Goal: Task Accomplishment & Management: Manage account settings

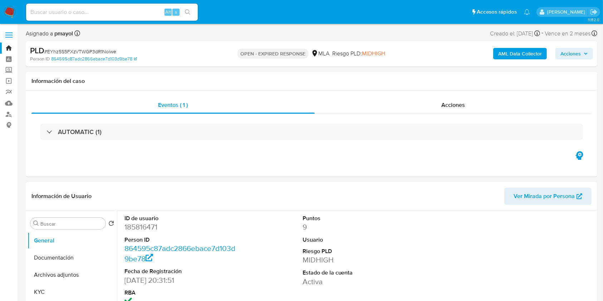
select select "10"
click at [72, 53] on span "# EYhz5S5FXzVTWGP3dR1Noiwe" at bounding box center [80, 51] width 72 height 7
copy span "EYhz5S5FXzVTWGP3dR1Noiwe"
click at [9, 7] on img at bounding box center [10, 12] width 12 height 12
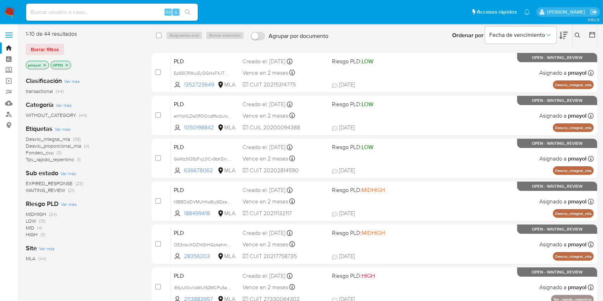
click at [575, 35] on icon at bounding box center [577, 35] width 5 height 5
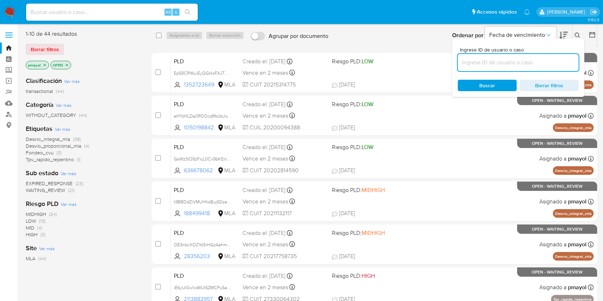
click at [480, 67] on input at bounding box center [518, 62] width 121 height 9
type input "EYhz5S5FXzVTWGP3dR1Noiwe"
click at [478, 81] on span "Buscar" at bounding box center [487, 86] width 49 height 10
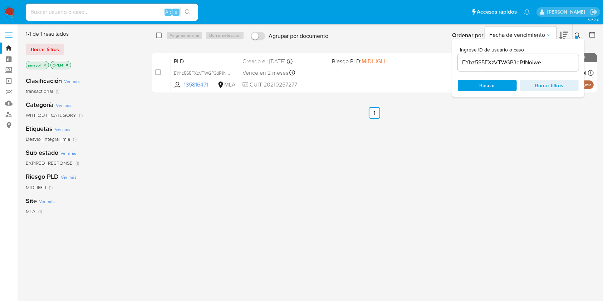
click at [161, 35] on input "checkbox" at bounding box center [159, 36] width 6 height 6
checkbox input "true"
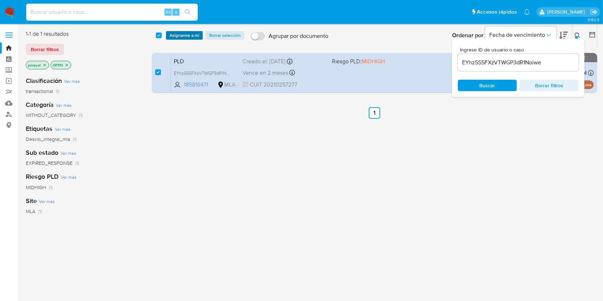
click at [180, 36] on span "Asignarme a mí" at bounding box center [185, 35] width 30 height 7
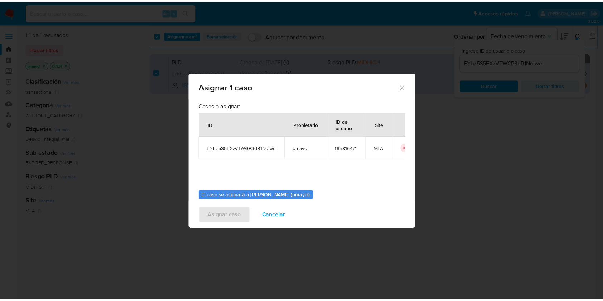
scroll to position [36, 0]
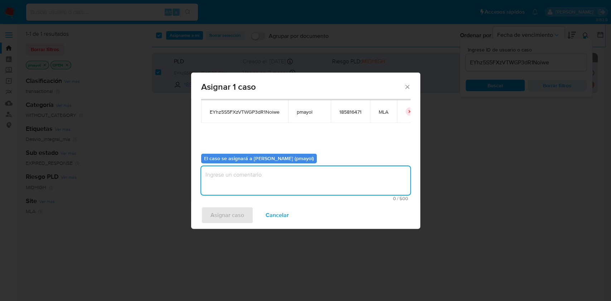
click at [366, 186] on textarea "assign-modal" at bounding box center [305, 180] width 209 height 29
type textarea "Asignación"
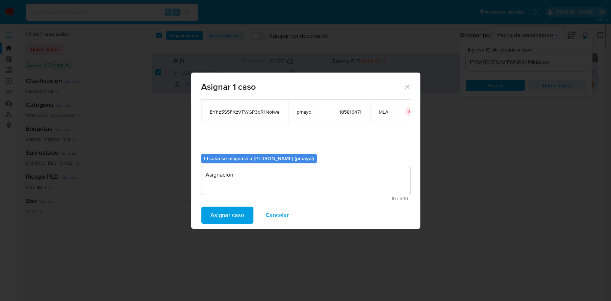
click at [223, 216] on span "Asignar caso" at bounding box center [227, 216] width 34 height 16
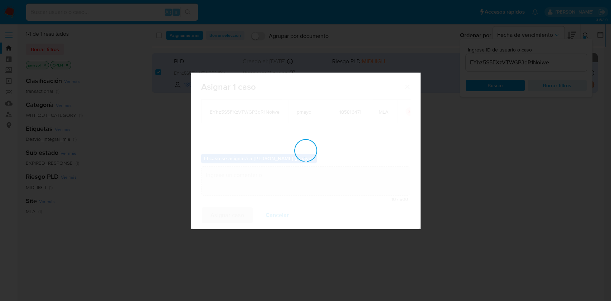
checkbox input "false"
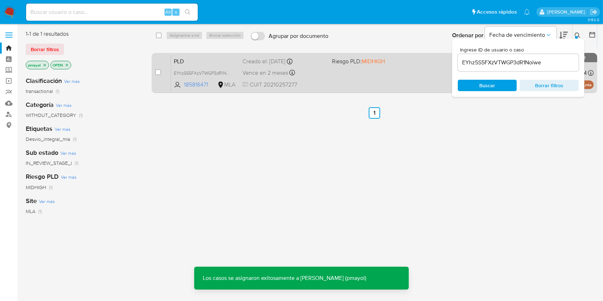
click at [325, 82] on span "CUIT 20210257277" at bounding box center [284, 85] width 83 height 8
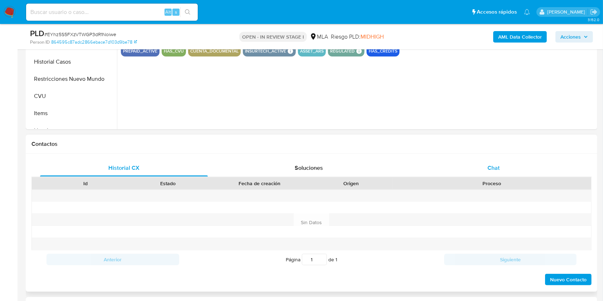
scroll to position [244, 0]
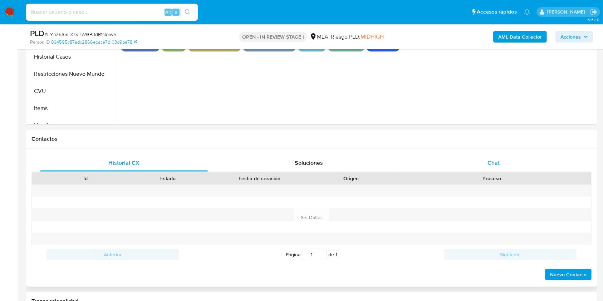
click at [478, 160] on div "Chat" at bounding box center [494, 163] width 168 height 17
select select "10"
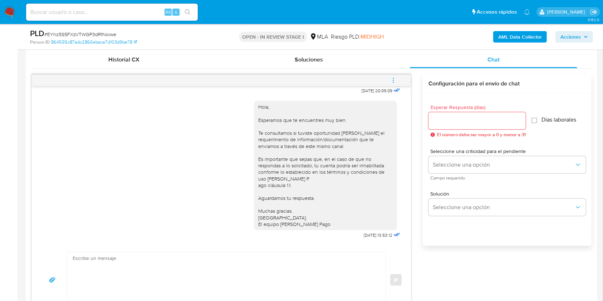
scroll to position [309, 0]
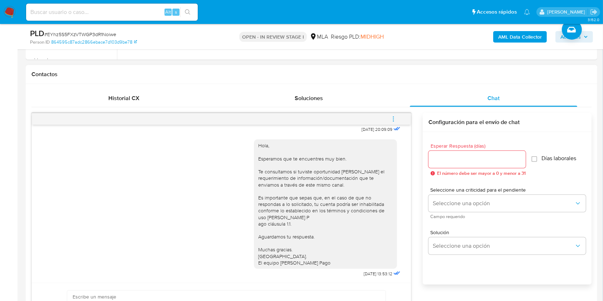
click at [392, 115] on span "menu-action" at bounding box center [393, 119] width 6 height 17
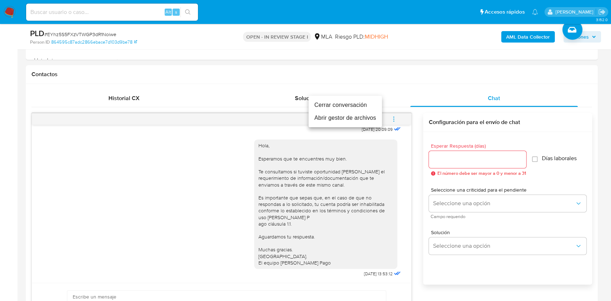
click at [335, 102] on li "Cerrar conversación" at bounding box center [344, 105] width 73 height 13
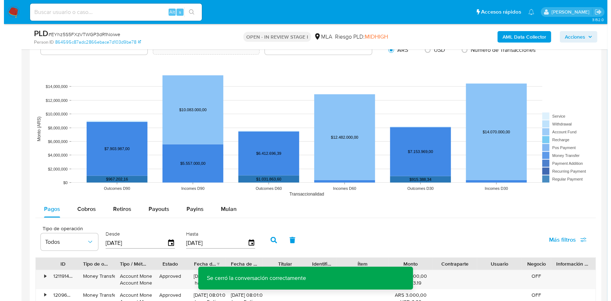
scroll to position [1279, 0]
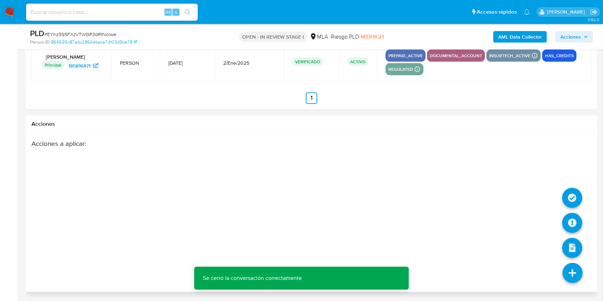
click at [573, 273] on icon at bounding box center [573, 273] width 20 height 20
click at [567, 220] on icon at bounding box center [573, 223] width 20 height 20
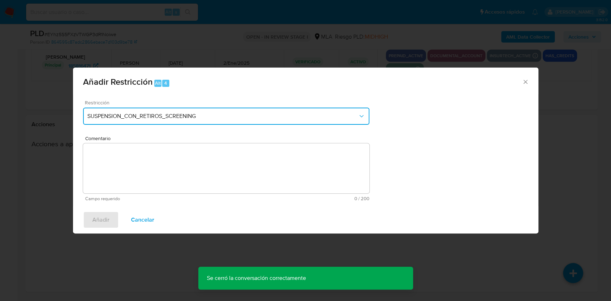
click at [283, 121] on button "SUSPENSION_CON_RETIROS_SCREENING" at bounding box center [226, 116] width 286 height 17
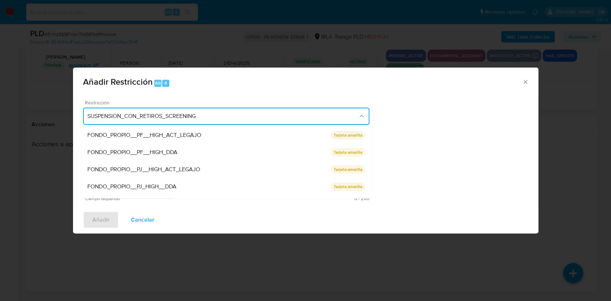
scroll to position [76, 0]
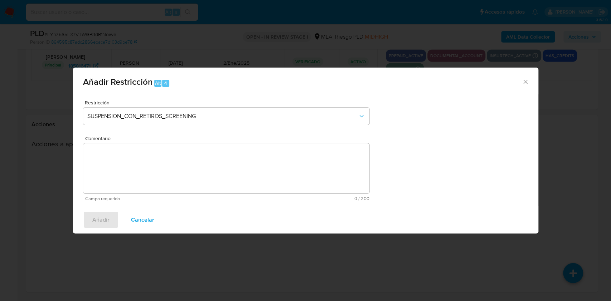
drag, startPoint x: 371, startPoint y: 167, endPoint x: 371, endPoint y: 172, distance: 5.0
click at [371, 172] on div "Restricción SUSPENSION_CON_RETIROS_SCREENING Comentario Campo requerido 0 / 200…" at bounding box center [305, 150] width 465 height 112
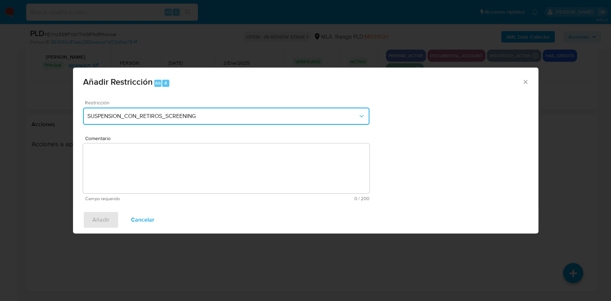
click at [356, 111] on button "SUSPENSION_CON_RETIROS_SCREENING" at bounding box center [226, 116] width 286 height 17
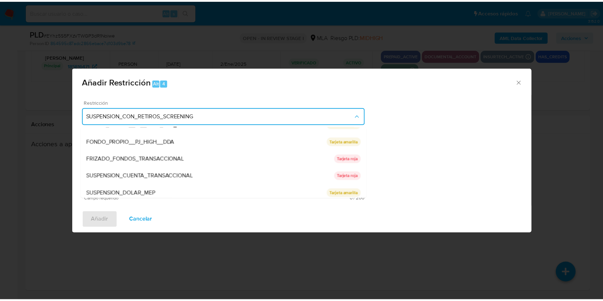
scroll to position [117, 0]
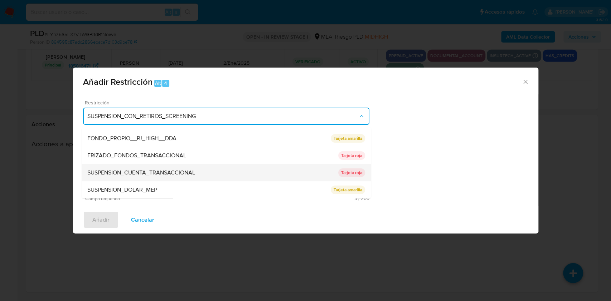
click at [259, 171] on div "SUSPENSION_CUENTA_TRANSACCIONAL" at bounding box center [212, 172] width 251 height 17
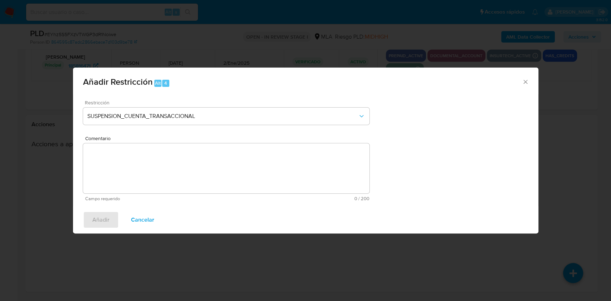
click at [250, 171] on textarea "Comentario" at bounding box center [226, 168] width 286 height 50
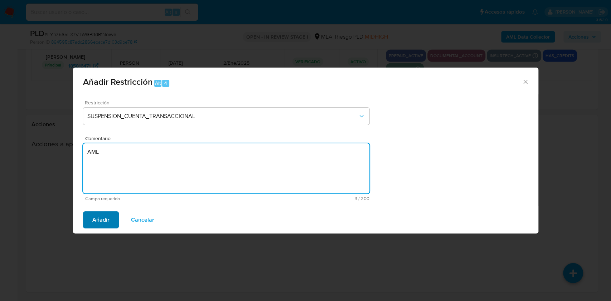
type textarea "AML"
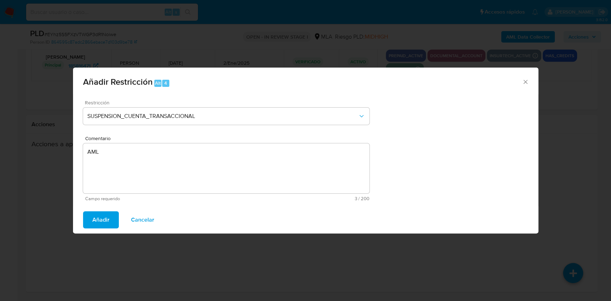
click at [117, 216] on button "Añadir" at bounding box center [101, 219] width 36 height 17
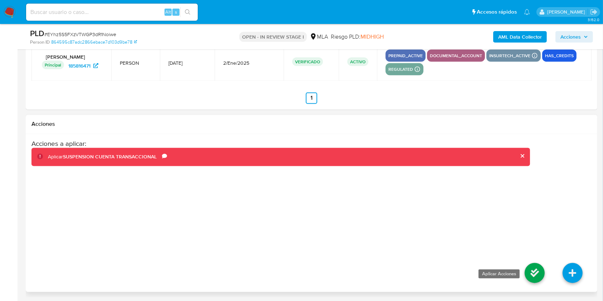
click at [536, 274] on icon at bounding box center [535, 273] width 20 height 20
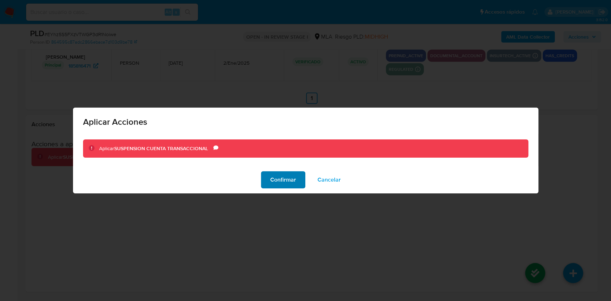
click at [289, 177] on span "Confirmar" at bounding box center [283, 180] width 26 height 16
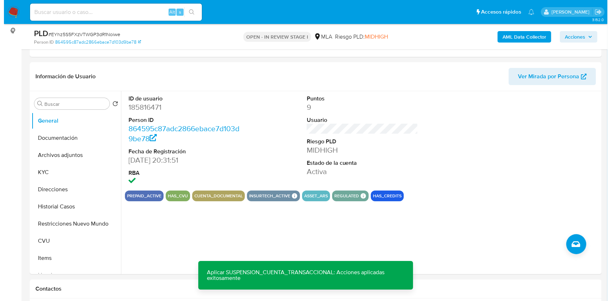
scroll to position [121, 0]
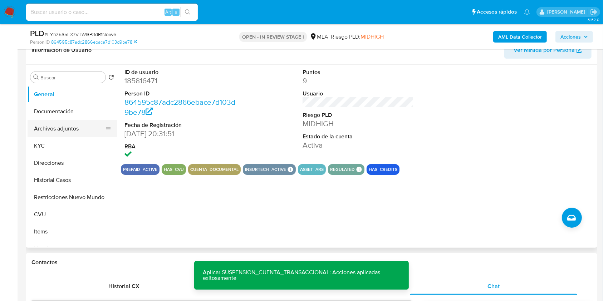
click at [66, 127] on button "Archivos adjuntos" at bounding box center [70, 128] width 84 height 17
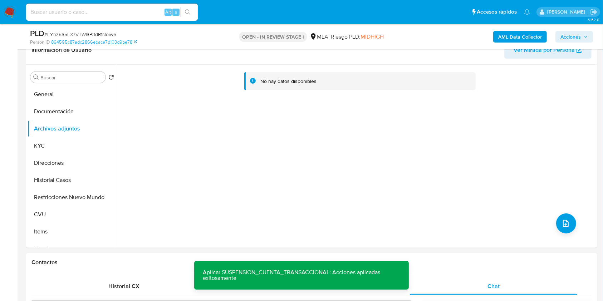
click at [517, 36] on b "AML Data Collector" at bounding box center [520, 36] width 44 height 11
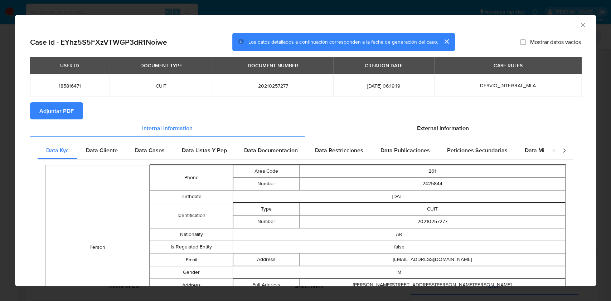
click at [54, 110] on span "Adjuntar PDF" at bounding box center [56, 111] width 34 height 16
click at [579, 27] on icon "Cerrar ventana" at bounding box center [582, 24] width 7 height 7
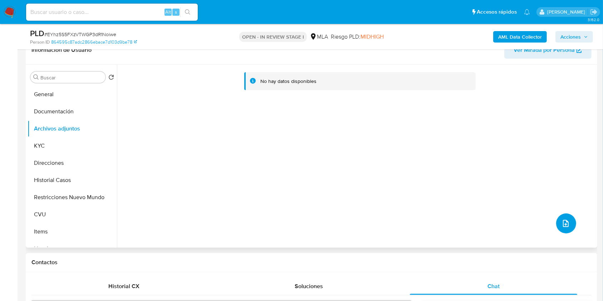
click at [568, 221] on button "upload-file" at bounding box center [566, 224] width 20 height 20
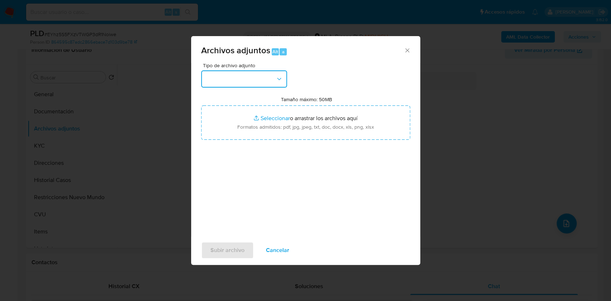
click at [246, 86] on button "button" at bounding box center [244, 78] width 86 height 17
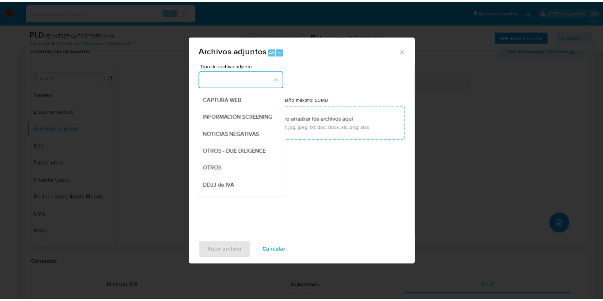
scroll to position [106, 0]
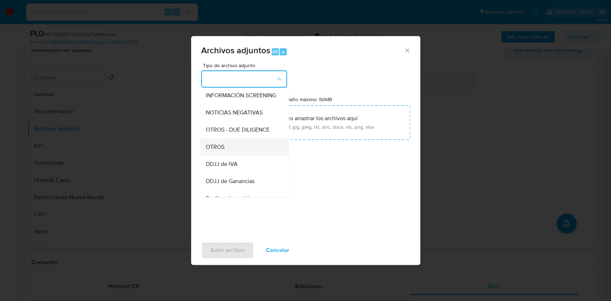
click at [235, 155] on div "OTROS" at bounding box center [241, 146] width 73 height 17
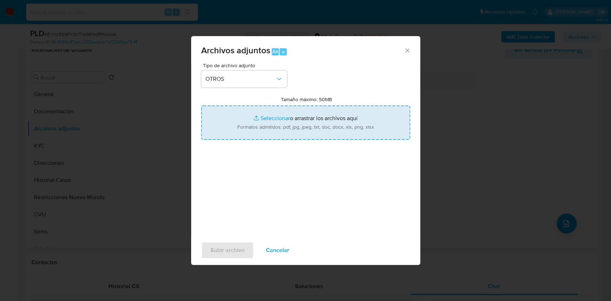
click at [296, 119] on input "Tamaño máximo: 50MB Seleccionar archivos" at bounding box center [305, 123] width 209 height 34
type input "C:\fakepath\Caselog EYhz5S5FXzVTWGP3dR1Noiwe.docx"
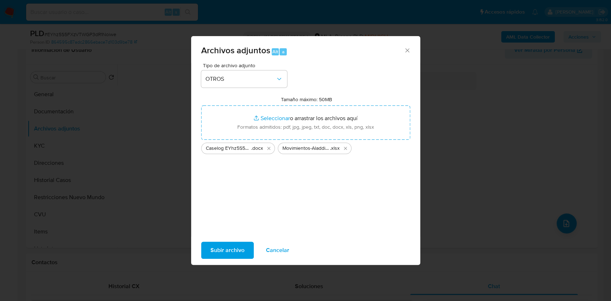
click at [235, 245] on span "Subir archivo" at bounding box center [227, 251] width 34 height 16
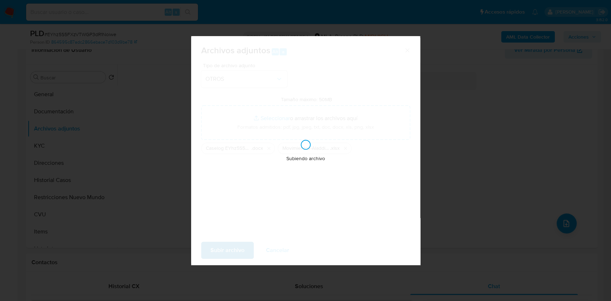
click at [235, 245] on div "Subiendo archivo" at bounding box center [305, 150] width 229 height 229
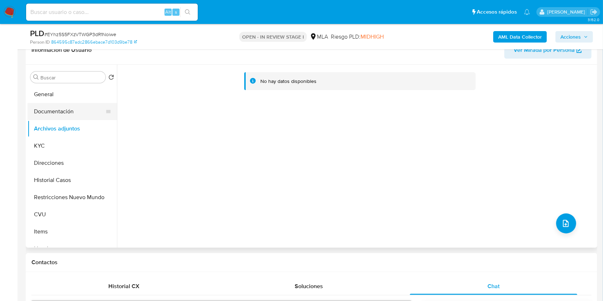
click at [77, 107] on button "Documentación" at bounding box center [70, 111] width 84 height 17
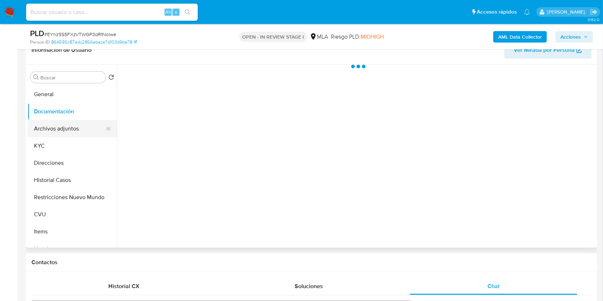
click at [77, 122] on button "Archivos adjuntos" at bounding box center [70, 128] width 84 height 17
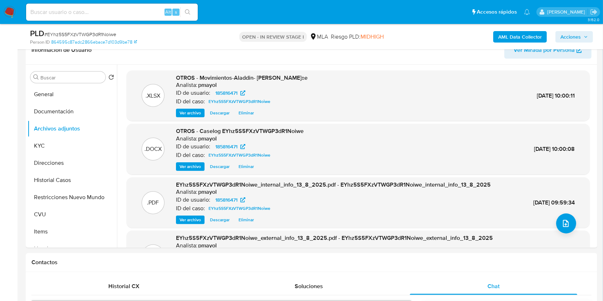
click at [581, 34] on span "Acciones" at bounding box center [575, 37] width 28 height 10
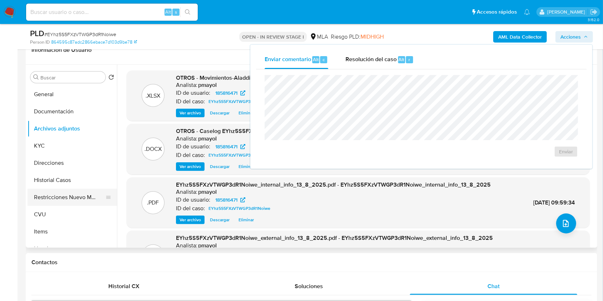
click at [67, 199] on button "Restricciones Nuevo Mundo" at bounding box center [70, 197] width 84 height 17
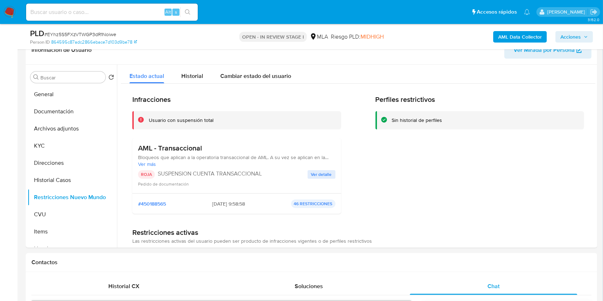
click at [569, 32] on span "Acciones" at bounding box center [571, 36] width 20 height 11
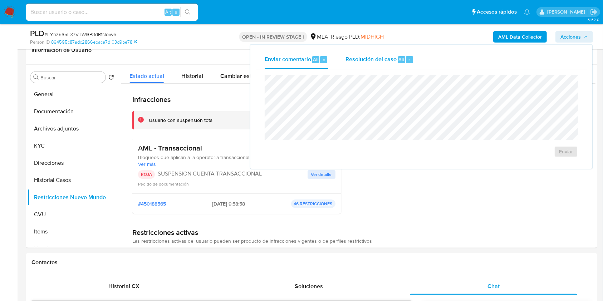
click at [365, 63] on span "Resolución del caso" at bounding box center [371, 59] width 51 height 8
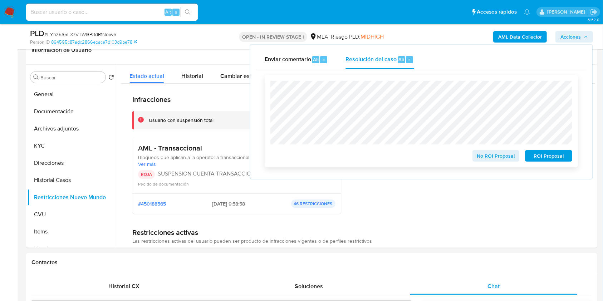
click at [532, 156] on span "ROI Proposal" at bounding box center [548, 156] width 37 height 10
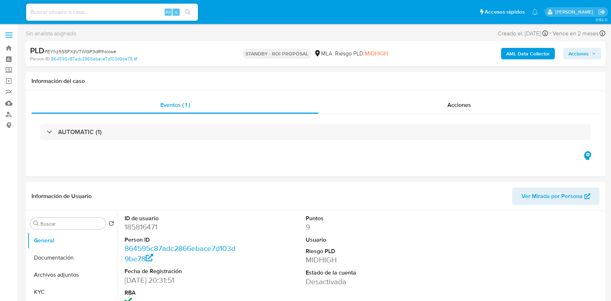
select select "10"
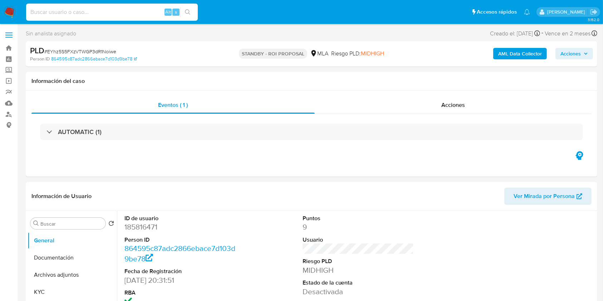
click at [141, 14] on input at bounding box center [112, 12] width 172 height 9
paste input "pCeodsJ8M6xthAuT2T44QCYr"
type input "pCeodsJ8M6xthAuT2T44QCYr"
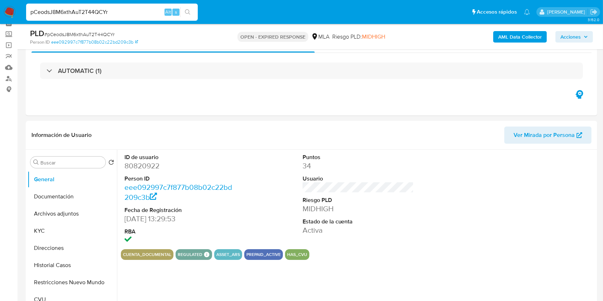
scroll to position [44, 0]
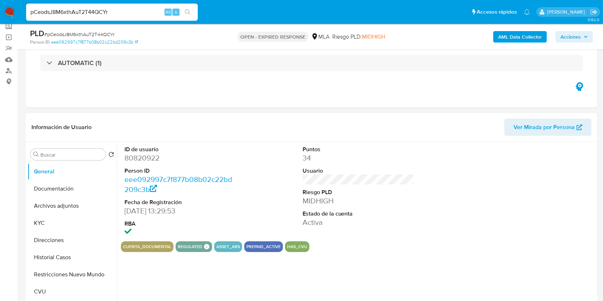
select select "10"
click at [149, 160] on dd "80820922" at bounding box center [181, 158] width 112 height 10
copy dd "80820922"
click at [51, 252] on button "Historial Casos" at bounding box center [70, 257] width 84 height 17
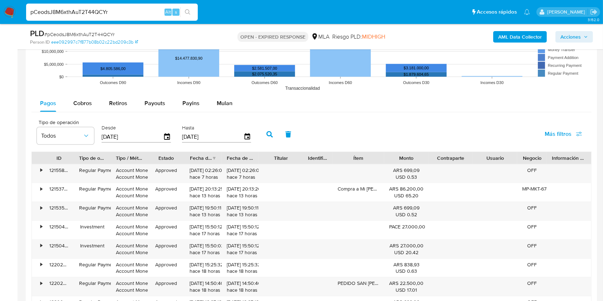
scroll to position [731, 0]
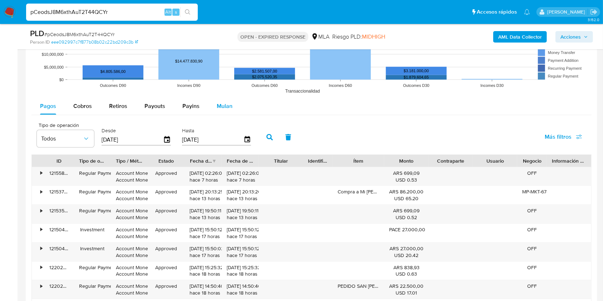
click at [222, 107] on span "Mulan" at bounding box center [225, 106] width 16 height 8
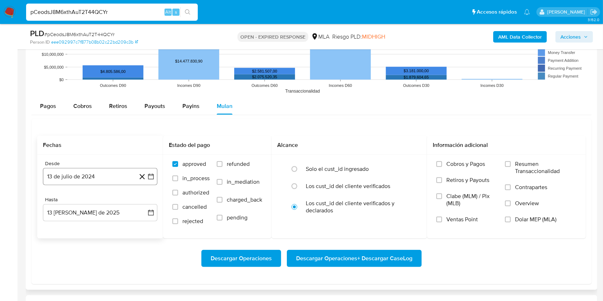
click at [68, 179] on button "13 de julio de 2024" at bounding box center [100, 176] width 115 height 17
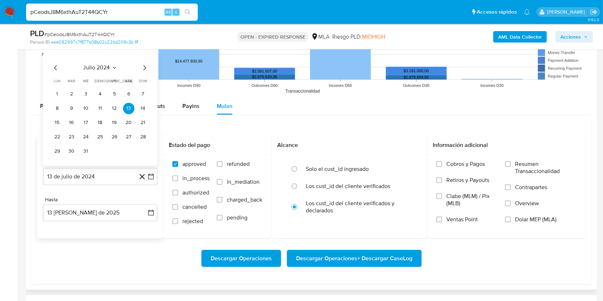
click at [118, 67] on div "julio 2024" at bounding box center [100, 67] width 97 height 9
click at [113, 67] on icon "Seleccionar mes y año" at bounding box center [115, 68] width 6 height 6
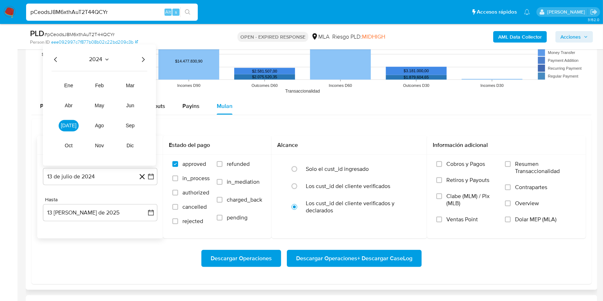
click at [144, 61] on icon "Año siguiente" at bounding box center [143, 59] width 9 height 9
click at [133, 83] on span "mar" at bounding box center [130, 86] width 9 height 6
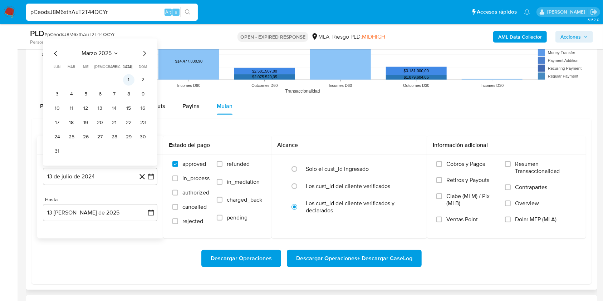
click at [127, 78] on button "1" at bounding box center [128, 79] width 11 height 11
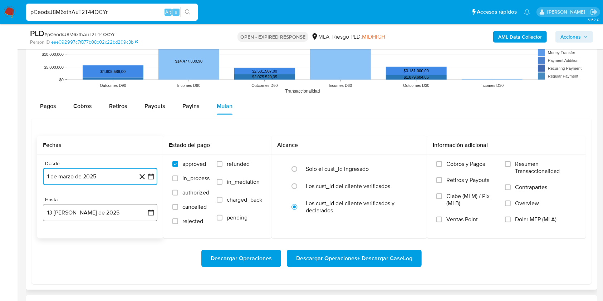
click at [97, 216] on button "13 de agosto de 2025" at bounding box center [100, 212] width 115 height 17
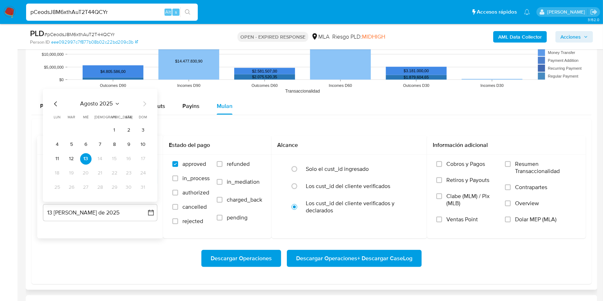
click at [54, 104] on icon "Mes anterior" at bounding box center [55, 103] width 3 height 5
click at [101, 186] on button "31" at bounding box center [99, 187] width 11 height 11
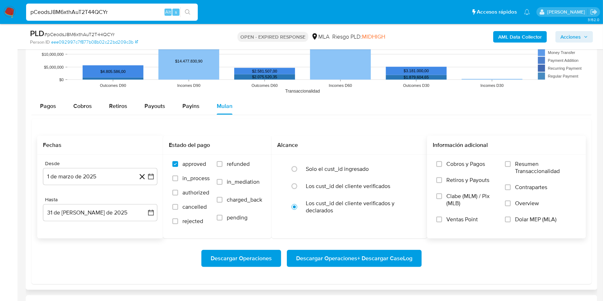
click at [531, 219] on span "Dolar MEP (MLA)" at bounding box center [536, 219] width 42 height 7
click at [511, 219] on input "Dolar MEP (MLA)" at bounding box center [508, 220] width 6 height 6
click at [386, 260] on span "Descargar Operaciones + Descargar CaseLog" at bounding box center [354, 259] width 116 height 16
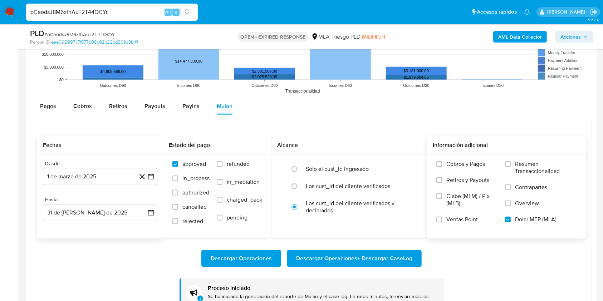
click at [136, 11] on input "pCeodsJ8M6xthAuT2T44QCYr" at bounding box center [112, 12] width 172 height 9
paste input "t9BBDdZiVMUHhsBuj6DzeY8f"
type input "t9BBDdZiVMUHhsBuj6DzeY8f"
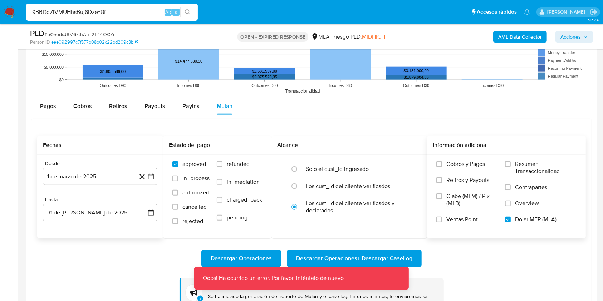
click at [9, 13] on img at bounding box center [10, 12] width 12 height 12
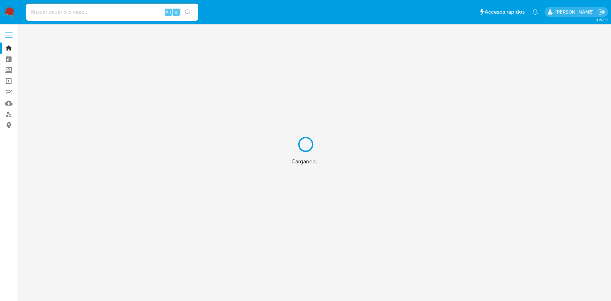
click at [103, 13] on div "Cargando..." at bounding box center [305, 150] width 611 height 301
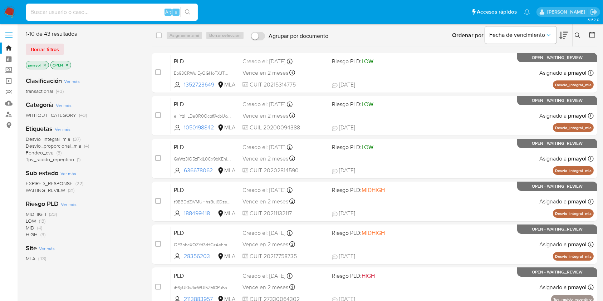
click at [103, 13] on input at bounding box center [112, 12] width 172 height 9
paste input "t9BBDdZiVMUHhsBuj6DzeY8f"
type input "t9BBDdZiVMUHhsBuj6DzeY8f"
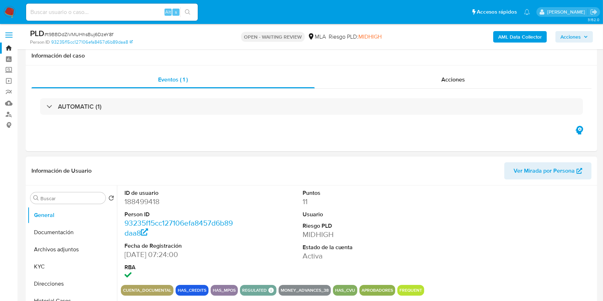
scroll to position [110, 0]
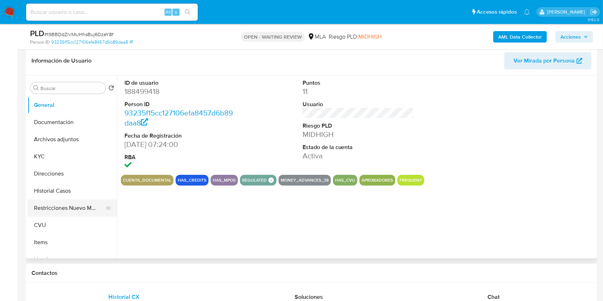
select select "10"
click at [64, 184] on button "Historial Casos" at bounding box center [70, 190] width 84 height 17
click at [60, 191] on button "Historial Casos" at bounding box center [70, 190] width 84 height 17
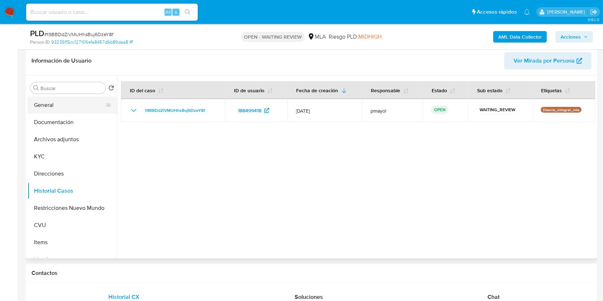
click at [56, 107] on button "General" at bounding box center [70, 105] width 84 height 17
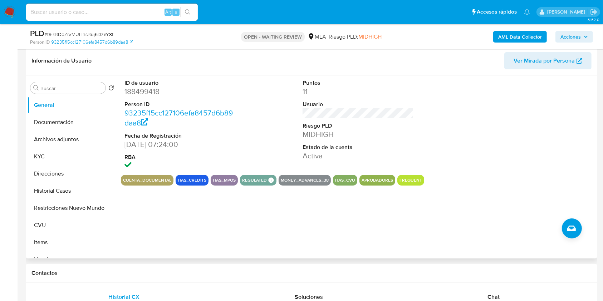
click at [153, 97] on dl "ID de usuario 188499418 Person ID 93235f15cc127106efa8457d6b89daa8 Fecha de Reg…" at bounding box center [181, 125] width 112 height 92
click at [146, 93] on dd "188499418" at bounding box center [181, 92] width 112 height 10
copy dd "188499418"
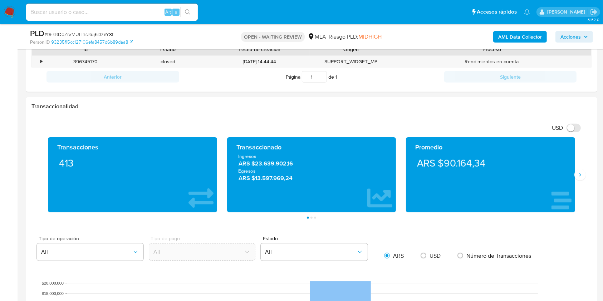
scroll to position [297, 0]
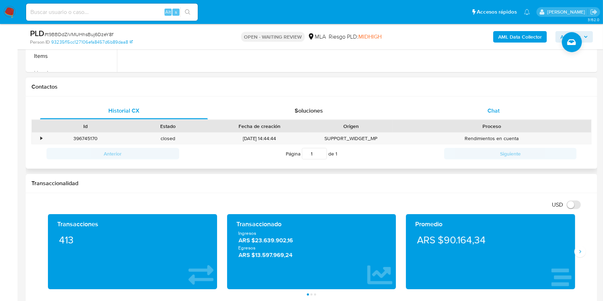
click at [515, 111] on div "Chat" at bounding box center [494, 110] width 168 height 17
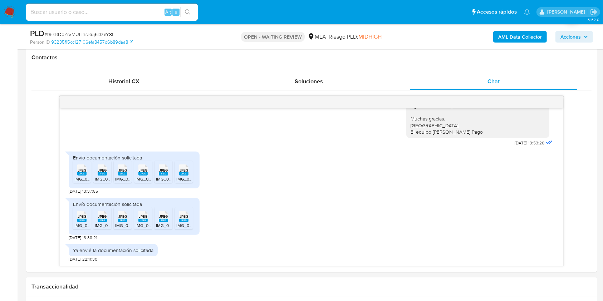
scroll to position [337, 0]
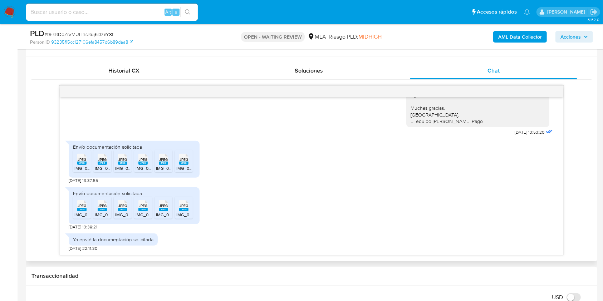
click at [81, 160] on span "JPEG" at bounding box center [82, 159] width 9 height 5
click at [99, 163] on rect at bounding box center [102, 163] width 9 height 3
click at [122, 162] on rect at bounding box center [122, 163] width 9 height 3
click at [87, 157] on icon at bounding box center [81, 159] width 9 height 11
click at [167, 160] on span "JPEG" at bounding box center [163, 159] width 9 height 5
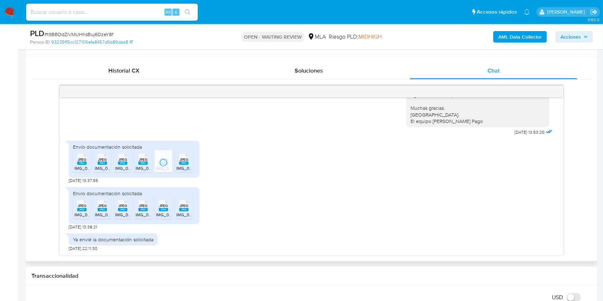
click at [181, 162] on rect at bounding box center [183, 163] width 9 height 3
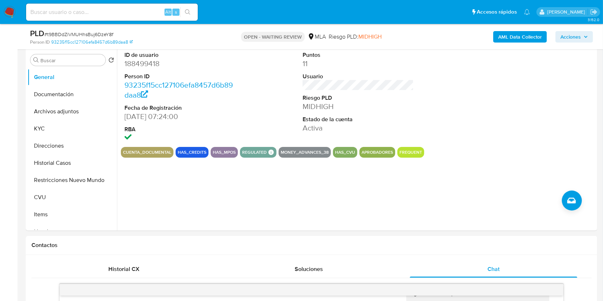
scroll to position [124, 0]
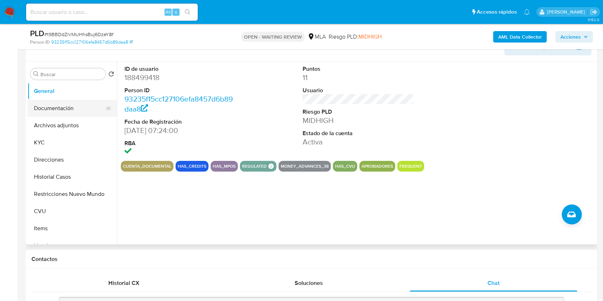
click at [63, 100] on button "Documentación" at bounding box center [70, 108] width 84 height 17
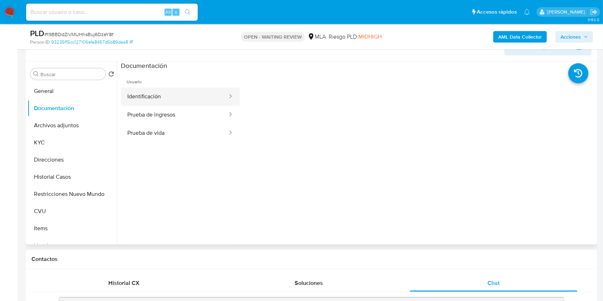
click at [204, 99] on button "Identificación" at bounding box center [174, 97] width 107 height 18
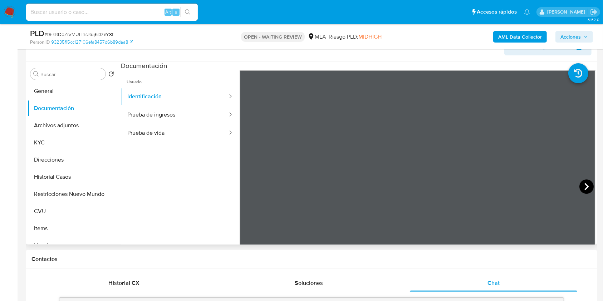
click at [585, 183] on icon at bounding box center [587, 186] width 4 height 7
click at [53, 142] on button "KYC" at bounding box center [70, 142] width 84 height 17
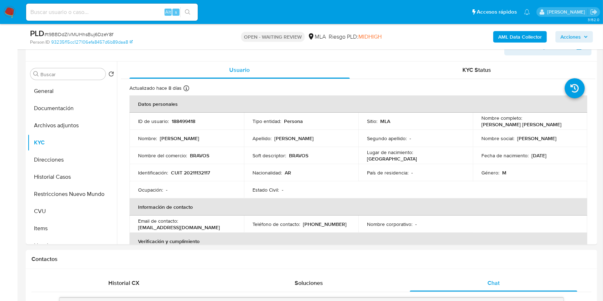
click at [327, 223] on p "(11) 71355410" at bounding box center [325, 224] width 44 height 6
copy p "71355410"
drag, startPoint x: 206, startPoint y: 230, endPoint x: 137, endPoint y: 229, distance: 68.4
click at [137, 229] on td "Email de contacto : migonsales2010@gmail.com" at bounding box center [187, 224] width 115 height 17
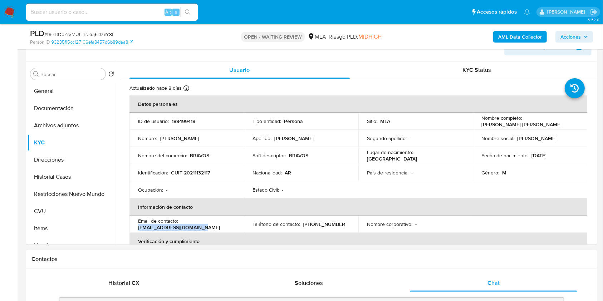
copy p "migonsales2010@gmail.com"
click at [198, 172] on p "CUIT 20211132117" at bounding box center [190, 173] width 39 height 6
copy p "20211132117"
click at [63, 163] on button "Direcciones" at bounding box center [70, 159] width 84 height 17
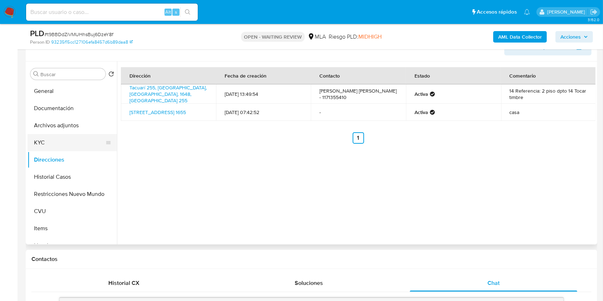
click at [62, 147] on button "KYC" at bounding box center [70, 142] width 84 height 17
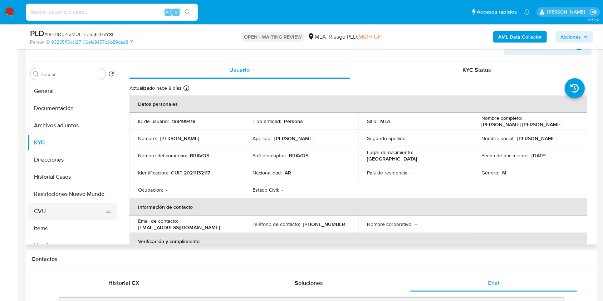
click at [55, 214] on button "CVU" at bounding box center [70, 211] width 84 height 17
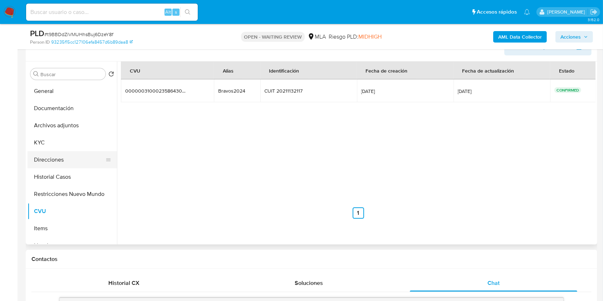
click at [59, 155] on button "Direcciones" at bounding box center [70, 159] width 84 height 17
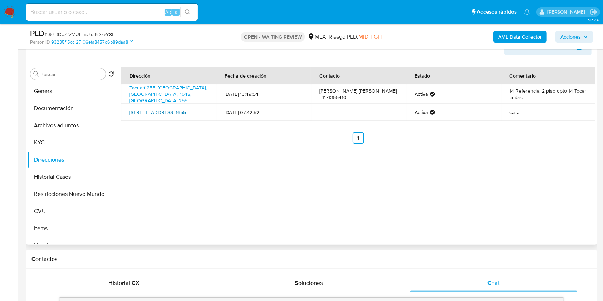
click at [171, 111] on link "Riobamba 1655, Buenos Aires, Buenos Aires, 1617, Argentina 1655" at bounding box center [158, 112] width 57 height 7
click at [45, 142] on button "KYC" at bounding box center [70, 142] width 84 height 17
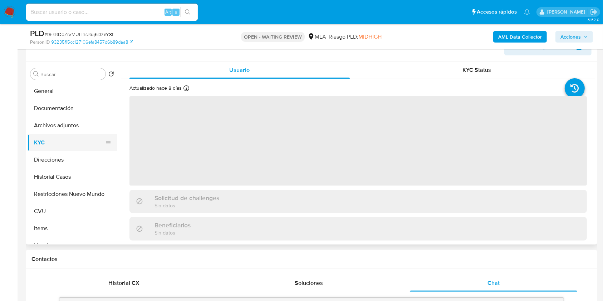
click at [45, 142] on button "KYC" at bounding box center [70, 142] width 84 height 17
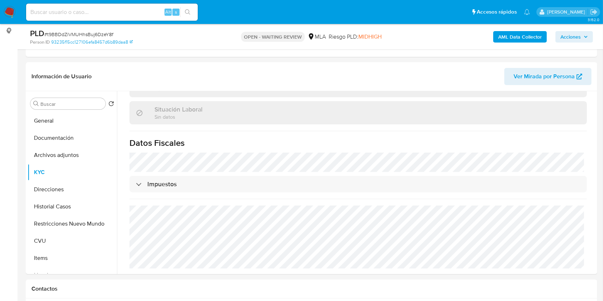
scroll to position [109, 0]
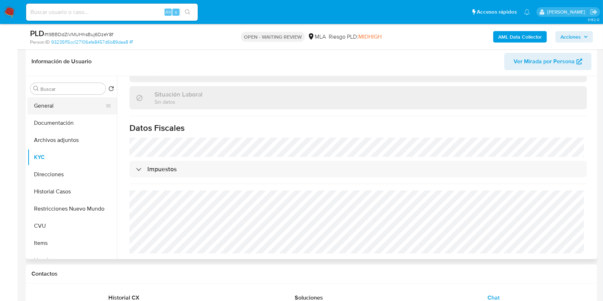
click at [58, 109] on button "General" at bounding box center [70, 105] width 84 height 17
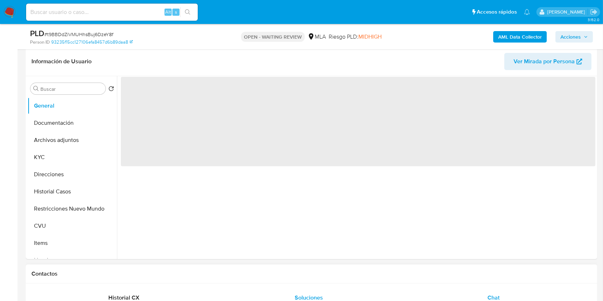
scroll to position [0, 0]
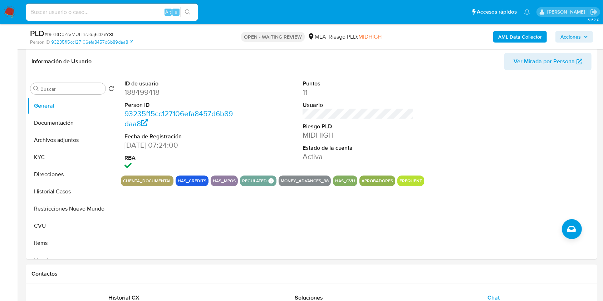
click at [93, 29] on div "PLD # t9BBDdZiVMUHhsBuj6DzeY8f" at bounding box center [122, 33] width 185 height 11
click at [97, 33] on span "# t9BBDdZiVMUHhsBuj6DzeY8f" at bounding box center [78, 34] width 69 height 7
copy span "t9BBDdZiVMUHhsBuj6DzeY8f"
click at [9, 9] on img at bounding box center [10, 12] width 12 height 12
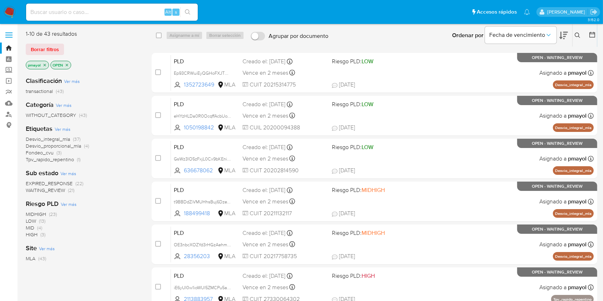
click at [578, 38] on icon at bounding box center [578, 36] width 6 height 6
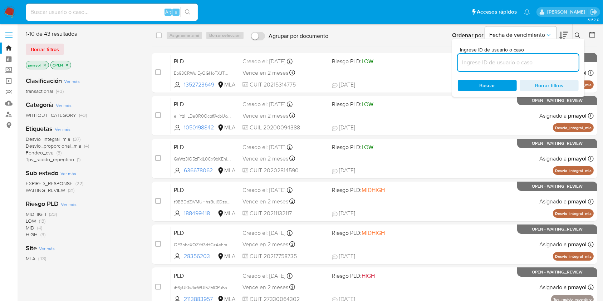
click at [500, 63] on input at bounding box center [518, 62] width 121 height 9
type input "t9BBDdZiVMUHhsBuj6DzeY8f"
click at [483, 81] on div "Buscar Borrar filtros" at bounding box center [518, 85] width 121 height 11
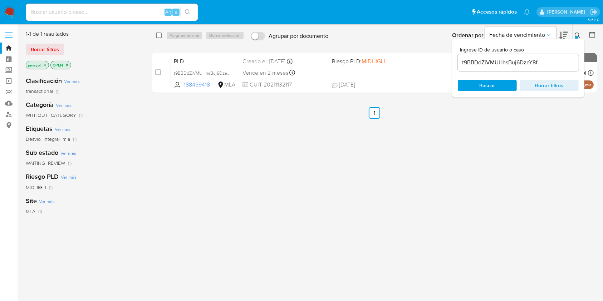
click at [159, 37] on input "checkbox" at bounding box center [159, 36] width 6 height 6
checkbox input "true"
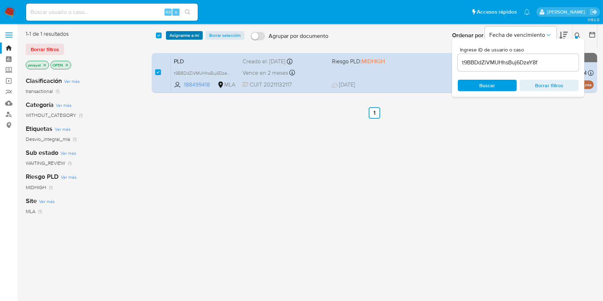
click at [182, 35] on span "Asignarme a mí" at bounding box center [185, 35] width 30 height 7
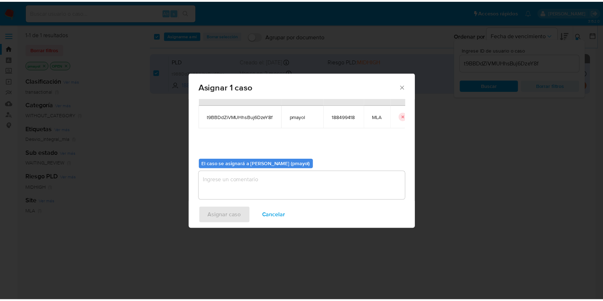
scroll to position [36, 0]
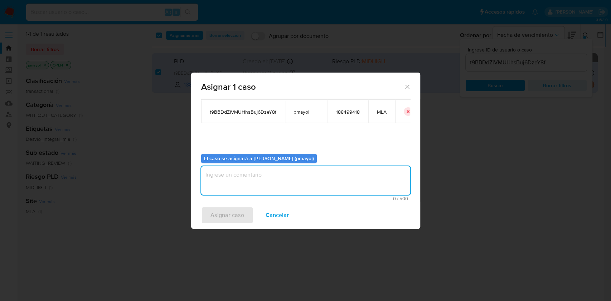
click at [312, 171] on textarea "assign-modal" at bounding box center [305, 180] width 209 height 29
type textarea "Asignación"
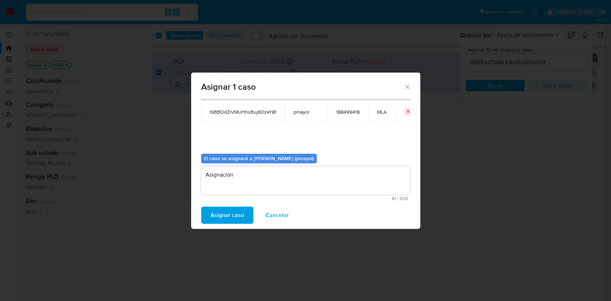
click at [214, 215] on span "Asignar caso" at bounding box center [227, 216] width 34 height 16
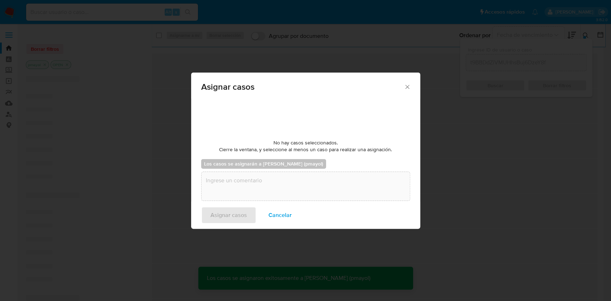
checkbox input "false"
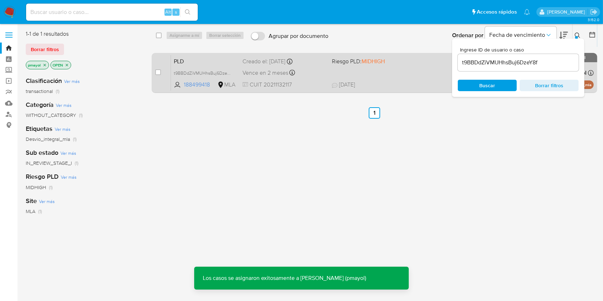
click at [309, 72] on div "Vence en 2 meses Vence el 10/10/2025 03:37:03" at bounding box center [284, 73] width 83 height 10
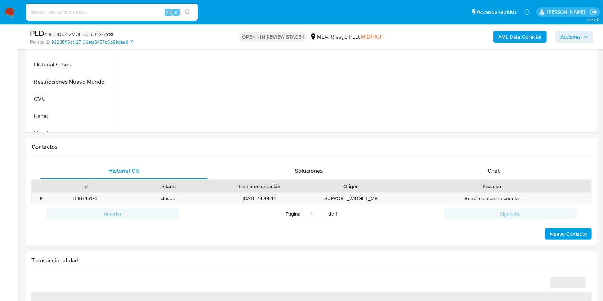
scroll to position [239, 0]
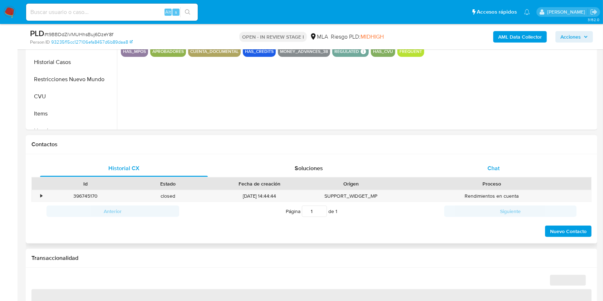
click at [501, 162] on div "Chat" at bounding box center [494, 168] width 168 height 17
select select "10"
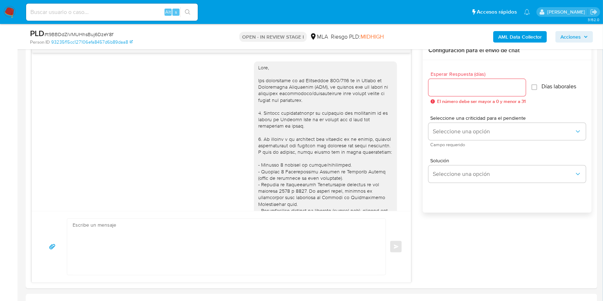
scroll to position [519, 0]
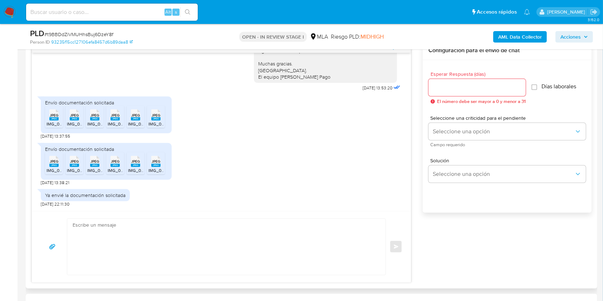
click at [231, 235] on textarea at bounding box center [225, 247] width 304 height 56
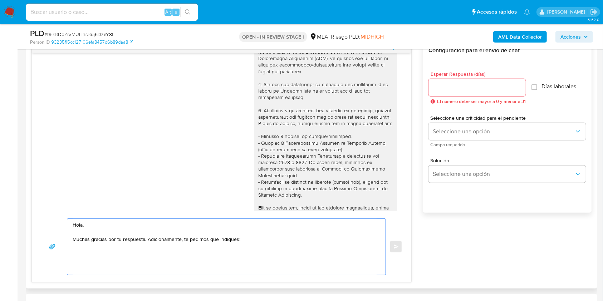
scroll to position [26, 0]
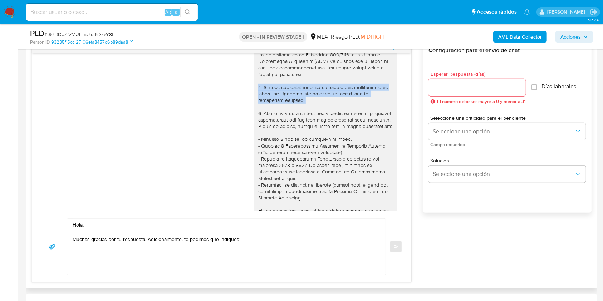
drag, startPoint x: 295, startPoint y: 104, endPoint x: 245, endPoint y: 86, distance: 52.5
click at [245, 86] on div "[DATE] 20:09:08" at bounding box center [221, 227] width 361 height 392
copy div "1. Informa detalladamente la actividad que realizaste en tu cuenta [PERSON_NAME…"
click at [262, 244] on textarea "Hola, Muchas gracias por tu respuesta. Adicionalmente, te pedimos que indiques:" at bounding box center [225, 247] width 304 height 56
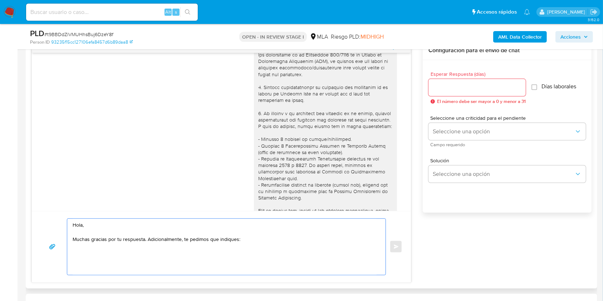
paste textarea "1. Informa detalladamente la actividad que realizaste en tu cuenta [PERSON_NAME…"
drag, startPoint x: 368, startPoint y: 252, endPoint x: 76, endPoint y: 253, distance: 292.0
click at [76, 253] on textarea "Hola, Muchas gracias por tu respuesta. Adicionalmente, te pedimos que indiques:…" at bounding box center [225, 247] width 304 height 56
paste textarea "Detalla la actividad que realizas a través de tu cuenta. De corresponder a una …"
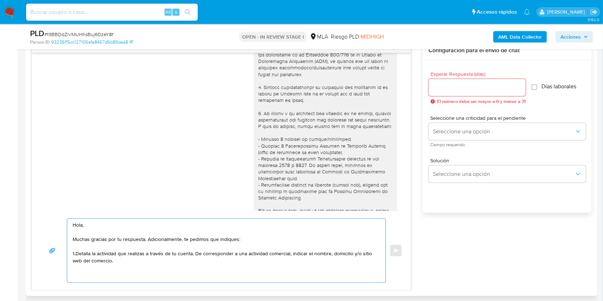
click at [74, 255] on textarea "Hola, Muchas gracias por tu respuesta. Adicionalmente, te pedimos que indiques:…" at bounding box center [225, 251] width 304 height 64
click at [179, 265] on textarea "Hola, Muchas gracias por tu respuesta. Adicionalmente, te pedimos que indiques:…" at bounding box center [225, 251] width 304 height 64
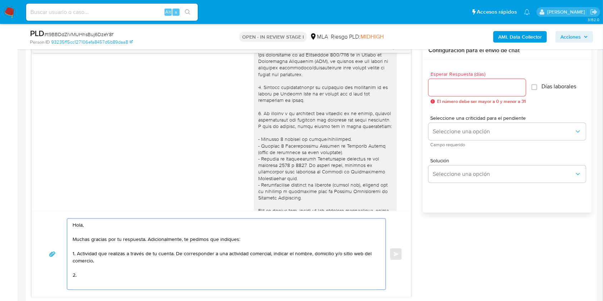
paste textarea "vínculo con las siguientes contrapartes con las que operaste, el motivo de las …"
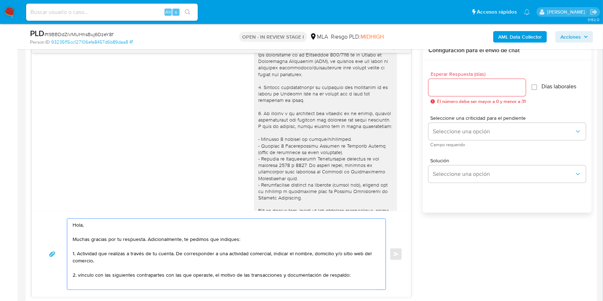
click at [80, 277] on textarea "Hola, Muchas gracias por tu respuesta. Adicionalmente, te pedimos que indiques:…" at bounding box center [225, 254] width 304 height 71
click at [361, 276] on textarea "Hola, Muchas gracias por tu respuesta. Adicionalmente, te pedimos que indiques:…" at bounding box center [225, 254] width 304 height 71
paste textarea "- Karin Schmitt Moura - CUIL 23939701044 (SIN ACTIVIDAD), de quien recibe 4 tra…"
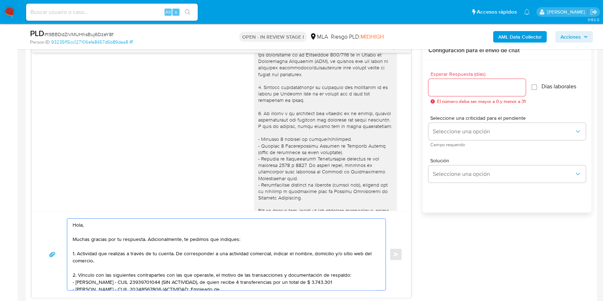
scroll to position [19, 0]
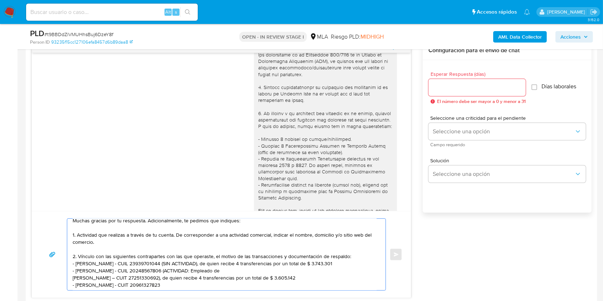
drag, startPoint x: 322, startPoint y: 280, endPoint x: 183, endPoint y: 270, distance: 139.9
click at [183, 270] on textarea "Hola, Muchas gracias por tu respuesta. Adicionalmente, te pedimos que indiques:…" at bounding box center [225, 255] width 304 height 72
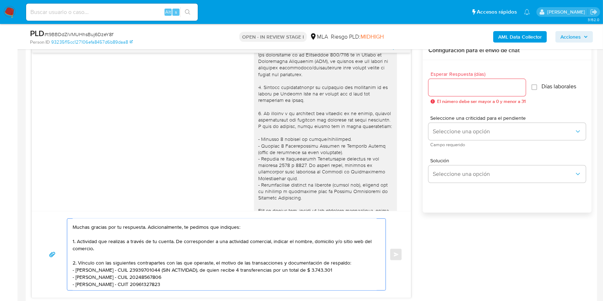
drag, startPoint x: 345, startPoint y: 265, endPoint x: 166, endPoint y: 262, distance: 178.2
click at [166, 262] on textarea "Hola, Muchas gracias por tu respuesta. Adicionalmente, te pedimos que indiques:…" at bounding box center [225, 255] width 304 height 72
click at [251, 279] on textarea "Hola, Muchas gracias por tu respuesta. Adicionalmente, te pedimos que indiques:…" at bounding box center [225, 255] width 304 height 72
paste textarea "- Gustavo Fabian Sánchez - CUIL 20266672943"
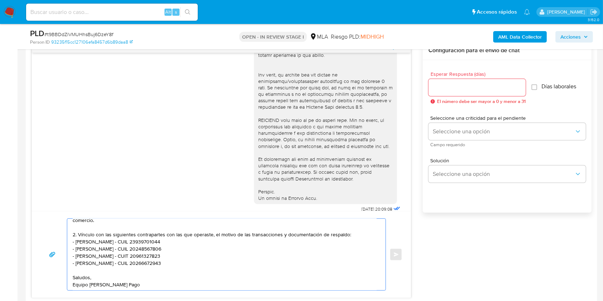
scroll to position [258, 0]
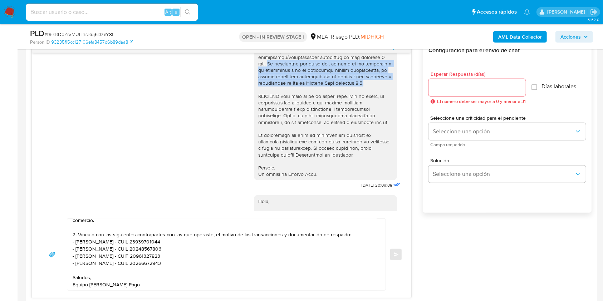
drag, startPoint x: 362, startPoint y: 88, endPoint x: 243, endPoint y: 70, distance: 120.4
copy div "Es importante que sepas que, en caso de no responder a lo solicitado o si lo pr…"
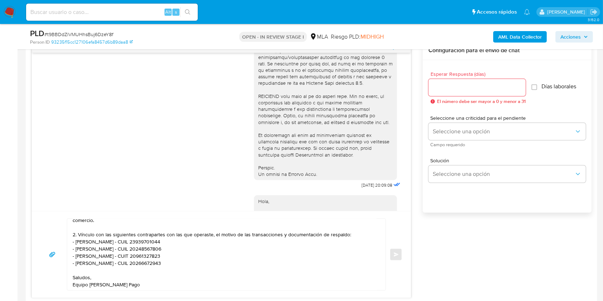
click at [199, 262] on textarea "Hola, Muchas gracias por tu respuesta. Adicionalmente, te pedimos que indiques:…" at bounding box center [225, 255] width 304 height 72
paste textarea "Es importante que sepas que, en caso de no responder a lo solicitado o si lo pr…"
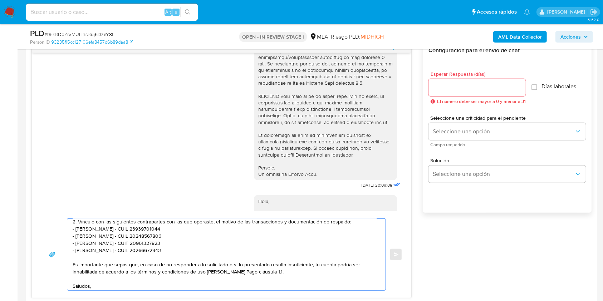
scroll to position [55, 0]
type textarea "Hola, Muchas gracias por tu respuesta. Adicionalmente, te pedimos que indiques:…"
click at [461, 93] on div at bounding box center [477, 87] width 97 height 17
click at [467, 91] on input "Esperar Respuesta (días)" at bounding box center [477, 87] width 97 height 9
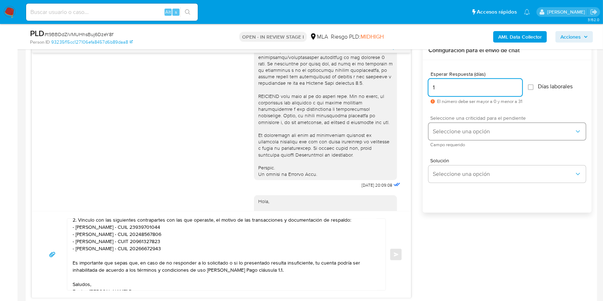
type input "1"
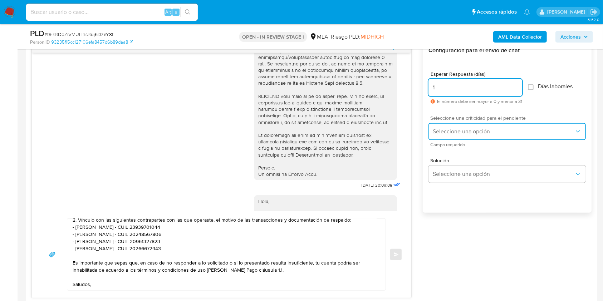
click at [456, 127] on button "Seleccione una opción" at bounding box center [507, 131] width 157 height 17
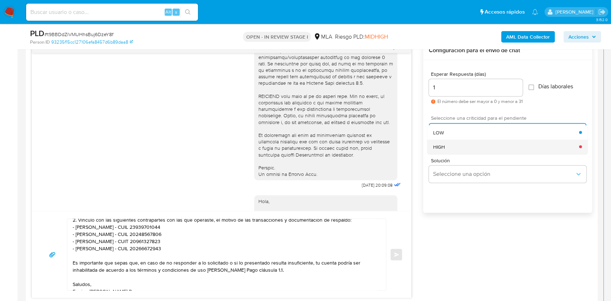
click at [445, 148] on div "HIGH" at bounding box center [506, 147] width 146 height 14
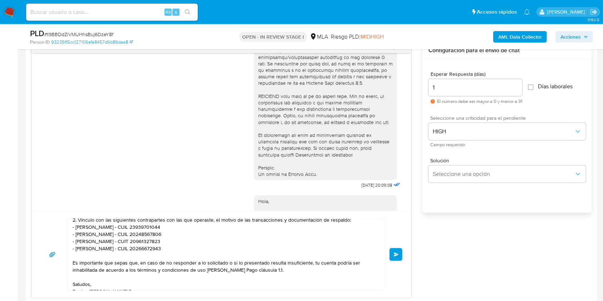
click at [396, 255] on span "Enviar" at bounding box center [396, 255] width 5 height 4
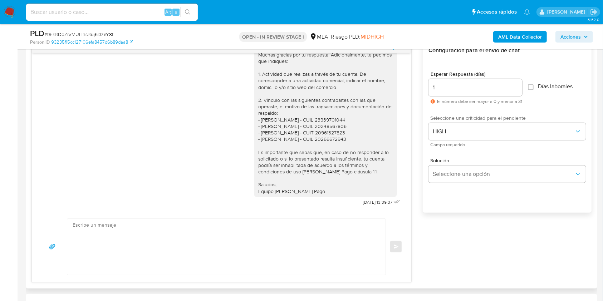
scroll to position [0, 0]
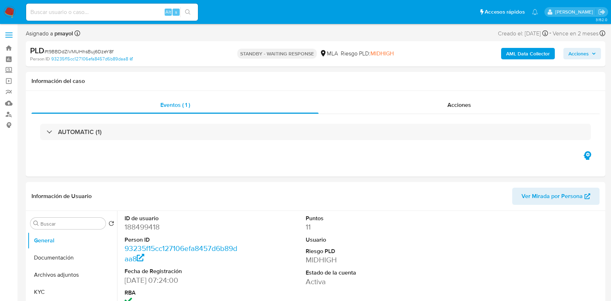
select select "10"
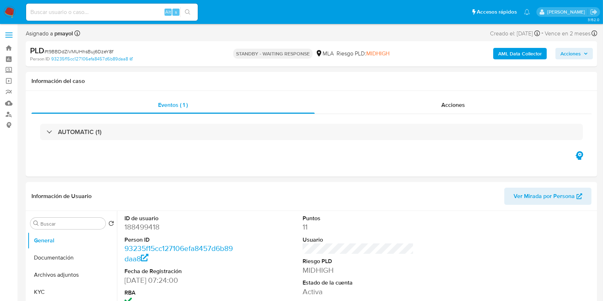
click at [117, 8] on input at bounding box center [112, 12] width 172 height 9
paste input "nsgMzj4VZ5TSXPyNUG0SA0fz"
type input "nsgMzj4VZ5TSXPyNUG0SA0fz"
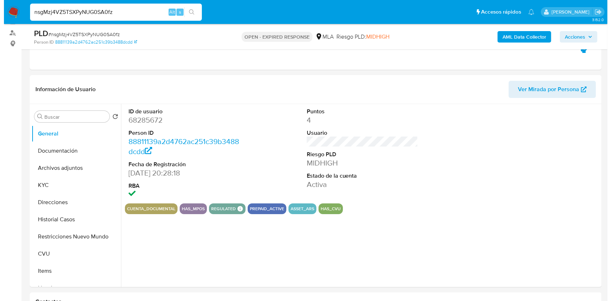
scroll to position [91, 0]
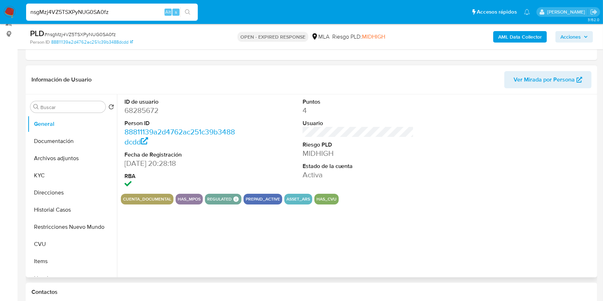
select select "10"
click at [137, 115] on dd "68285672" at bounding box center [181, 111] width 112 height 10
copy dd "68285672"
click at [63, 175] on button "KYC" at bounding box center [70, 175] width 84 height 17
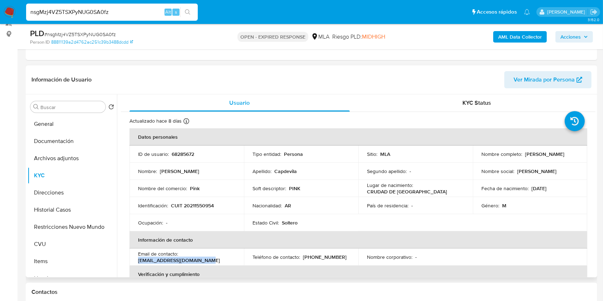
drag, startPoint x: 205, startPoint y: 263, endPoint x: 135, endPoint y: 260, distance: 70.5
click at [135, 260] on td "Email de contacto : sergiodany2008@live.com.ar" at bounding box center [187, 257] width 115 height 17
copy p "sergiodany2008@live.com.ar"
click at [67, 213] on button "Historial Casos" at bounding box center [70, 209] width 84 height 17
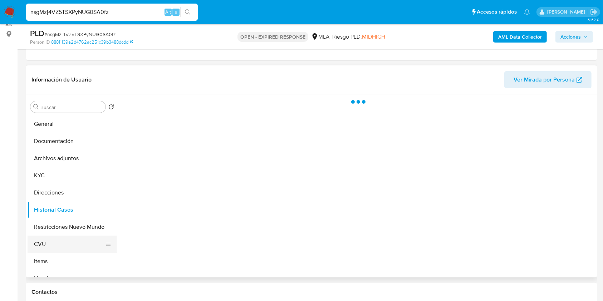
click at [54, 242] on button "CVU" at bounding box center [70, 244] width 84 height 17
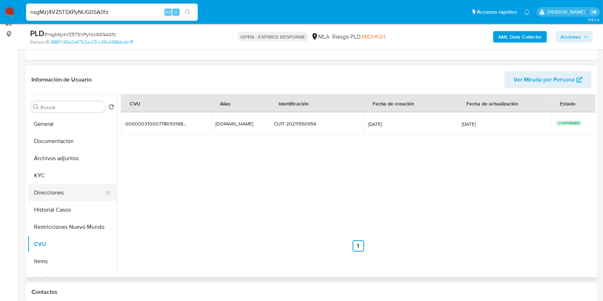
click at [60, 193] on button "Direcciones" at bounding box center [70, 192] width 84 height 17
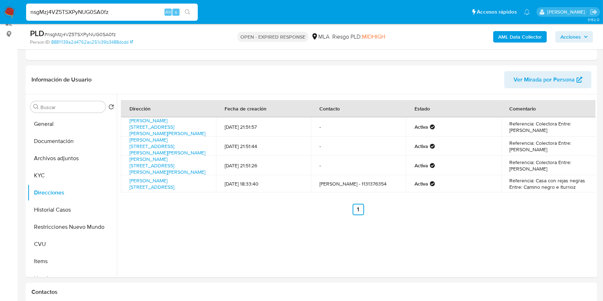
click at [509, 42] on div "AML Data Collector Acciones" at bounding box center [501, 36] width 186 height 17
click at [508, 38] on b "AML Data Collector" at bounding box center [520, 36] width 44 height 11
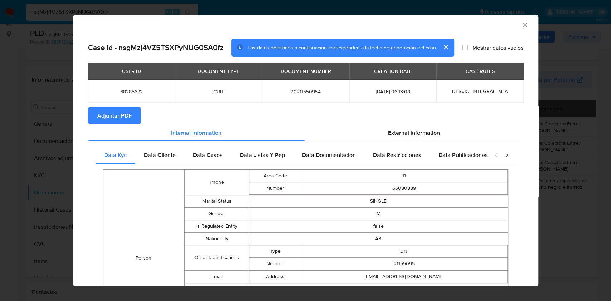
click at [125, 115] on span "Adjuntar PDF" at bounding box center [114, 116] width 34 height 16
click at [521, 21] on icon "Cerrar ventana" at bounding box center [524, 24] width 7 height 7
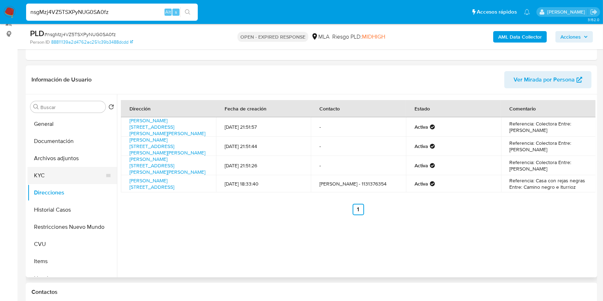
click at [40, 171] on button "KYC" at bounding box center [70, 175] width 84 height 17
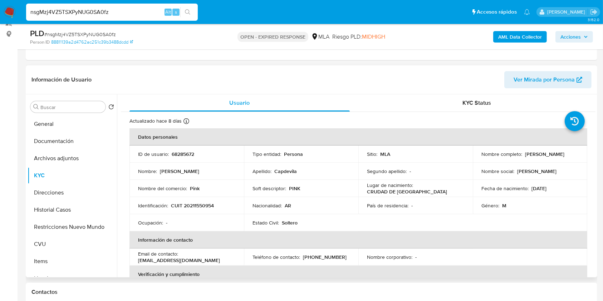
click at [200, 208] on p "CUIT 20211550954" at bounding box center [192, 206] width 43 height 6
copy p "20211550954"
click at [374, 122] on div "Actualizado hace 8 días Creado: 14/03/2020 04:15:59 Actualizado: 05/08/2025 12:…" at bounding box center [350, 122] width 440 height 9
click at [516, 37] on b "AML Data Collector" at bounding box center [520, 36] width 44 height 11
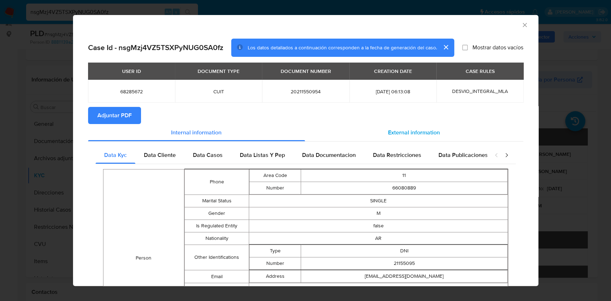
click at [384, 127] on div "External information" at bounding box center [414, 132] width 218 height 17
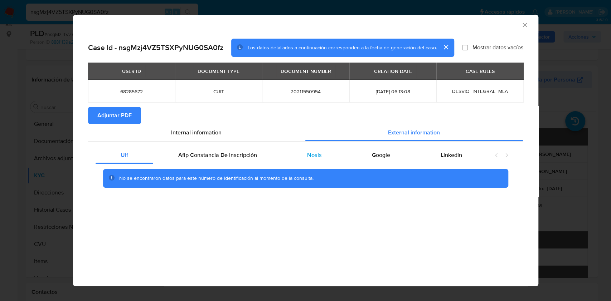
click at [323, 159] on div "Nosis" at bounding box center [314, 155] width 65 height 17
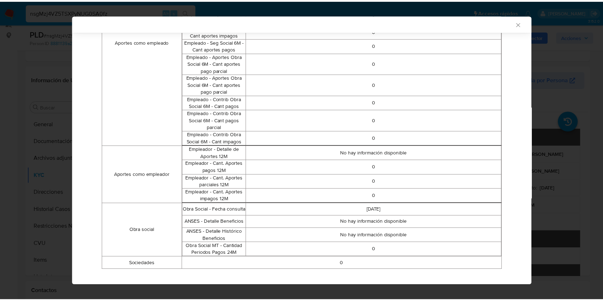
scroll to position [434, 0]
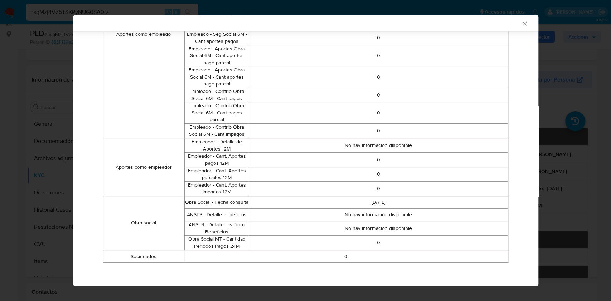
click at [513, 19] on div "AML Data Collector" at bounding box center [305, 23] width 465 height 16
click at [521, 24] on icon "Cerrar ventana" at bounding box center [524, 23] width 7 height 7
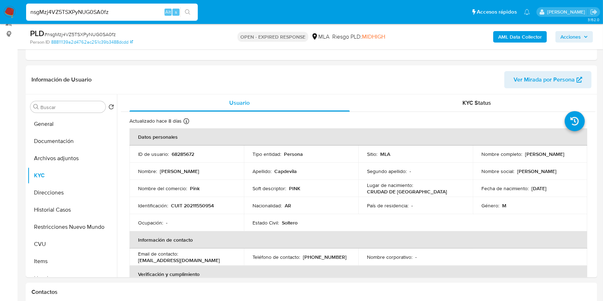
click at [136, 9] on input "nsgMzj4VZ5TSXPyNUG0SA0fz" at bounding box center [112, 12] width 172 height 9
click at [10, 11] on img at bounding box center [10, 12] width 12 height 12
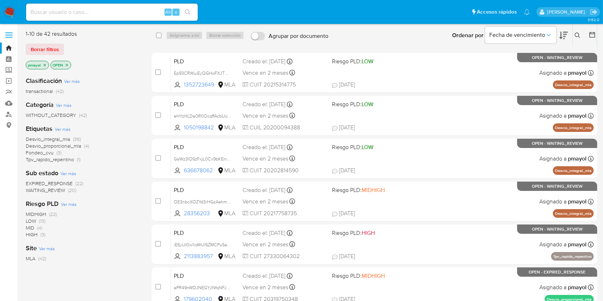
click at [46, 66] on icon "close-filter" at bounding box center [45, 65] width 4 height 4
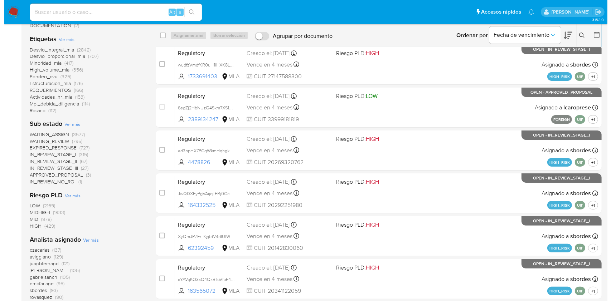
scroll to position [152, 0]
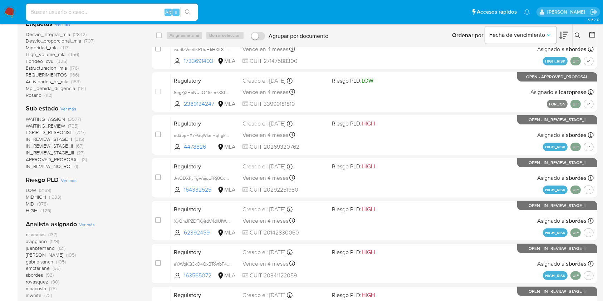
click at [91, 227] on span "Ver más" at bounding box center [87, 224] width 16 height 6
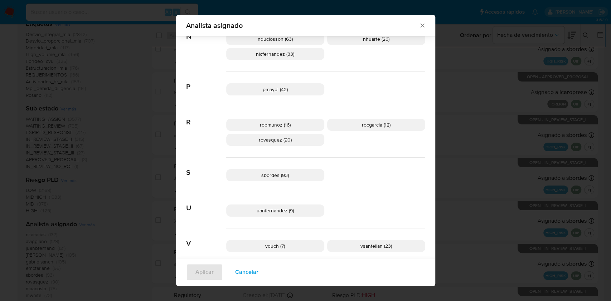
scroll to position [501, 0]
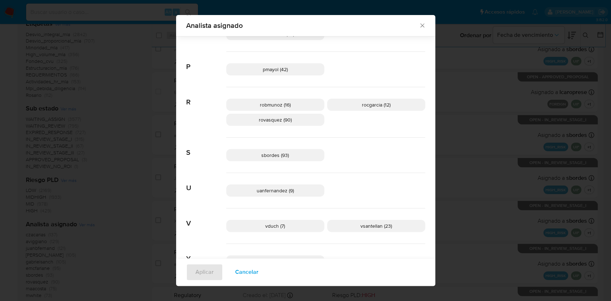
click at [291, 154] on p "sbordes (93)" at bounding box center [275, 155] width 98 height 12
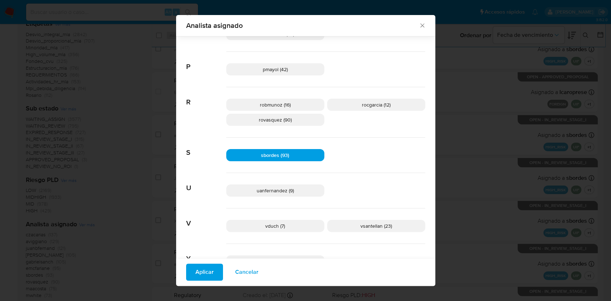
click at [202, 269] on span "Aplicar" at bounding box center [204, 273] width 18 height 16
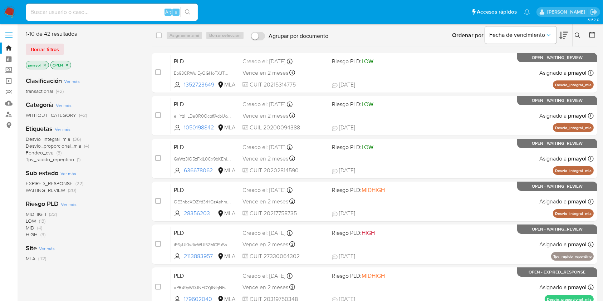
click at [575, 31] on button at bounding box center [579, 35] width 12 height 9
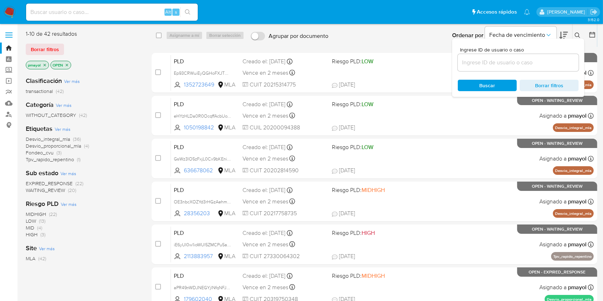
click at [507, 63] on input at bounding box center [518, 62] width 121 height 9
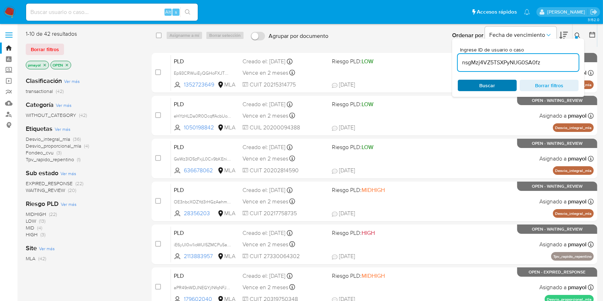
type input "nsgMzj4VZ5TSXPyNUG0SA0fz"
click at [480, 87] on span "Buscar" at bounding box center [488, 85] width 16 height 11
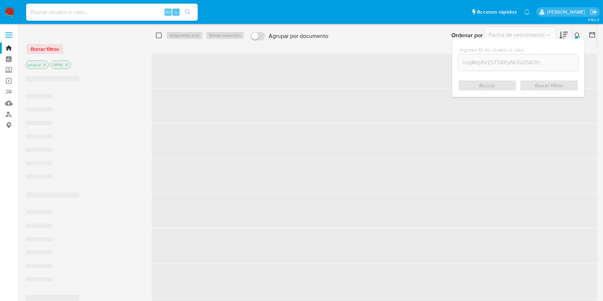
click at [159, 35] on input "checkbox" at bounding box center [159, 36] width 6 height 6
checkbox input "true"
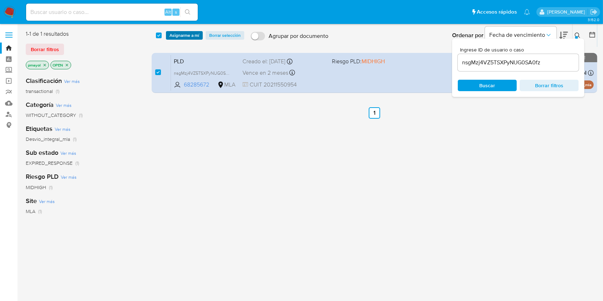
click at [180, 34] on span "Asignarme a mí" at bounding box center [185, 35] width 30 height 7
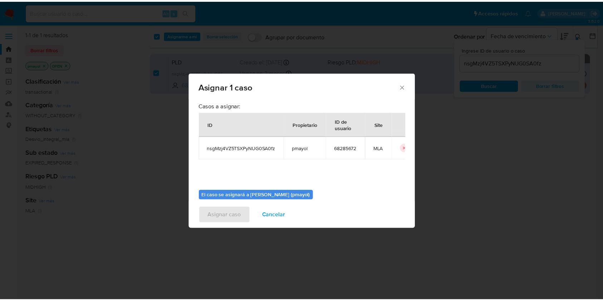
scroll to position [36, 0]
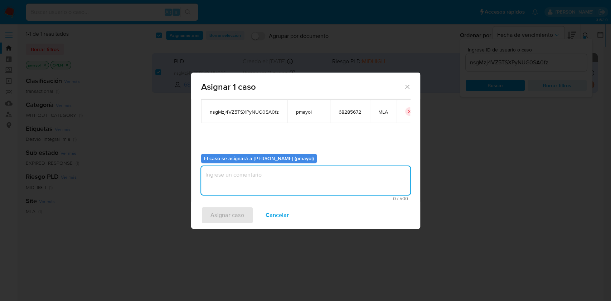
click at [346, 187] on textarea "assign-modal" at bounding box center [305, 180] width 209 height 29
type textarea "Asignación"
click at [223, 216] on span "Asignar caso" at bounding box center [227, 216] width 34 height 16
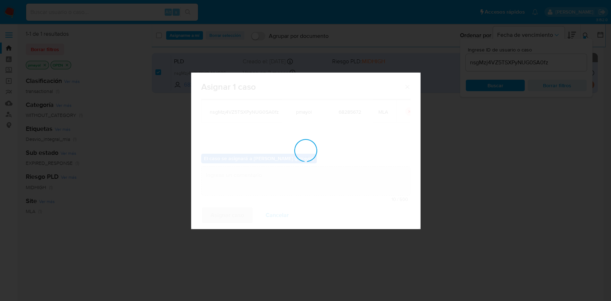
checkbox input "false"
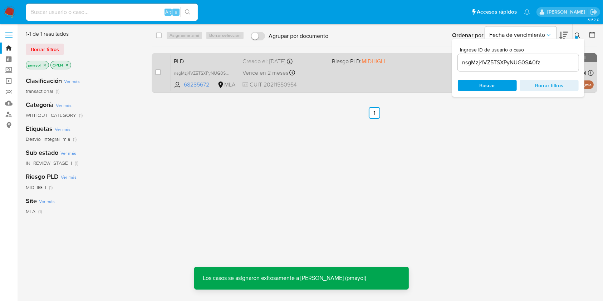
click at [326, 85] on div "PLD nsgMzj4VZ5TSXPyNUG0SA0fz 68285672 MLA Riesgo PLD: MIDHIGH Creado el: 12/07/…" at bounding box center [382, 73] width 423 height 36
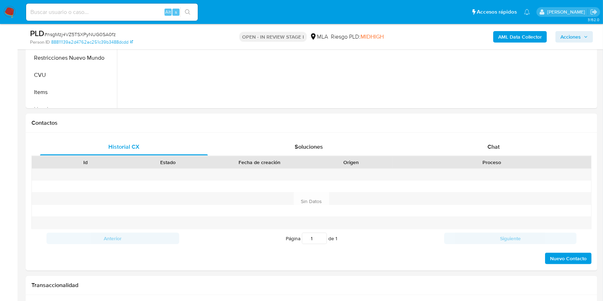
scroll to position [282, 0]
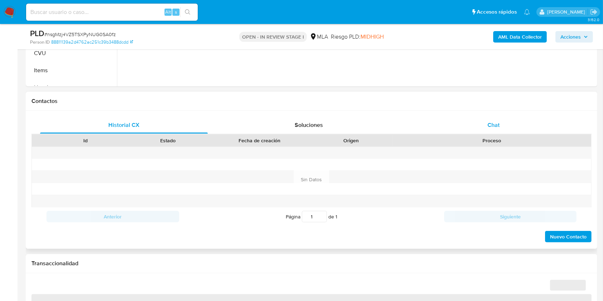
click at [510, 126] on div "Chat" at bounding box center [494, 125] width 168 height 17
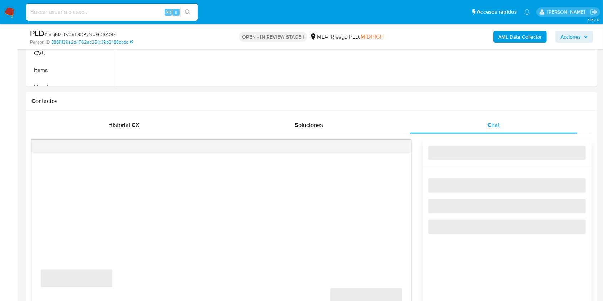
select select "10"
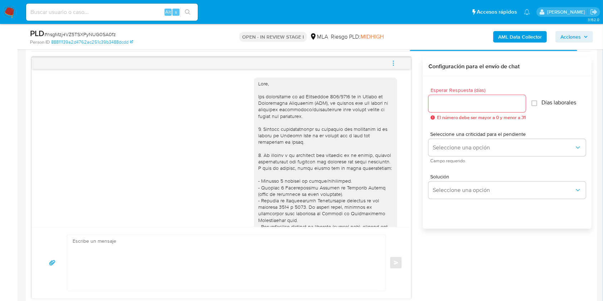
scroll to position [404, 0]
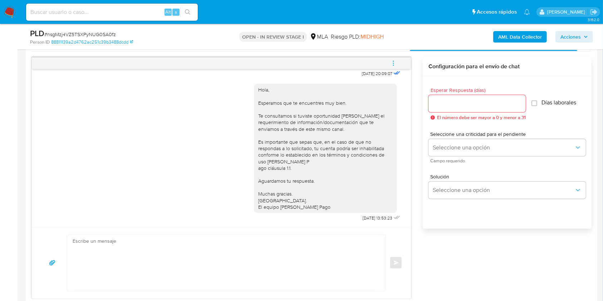
click at [395, 61] on icon "menu-action" at bounding box center [393, 63] width 6 height 6
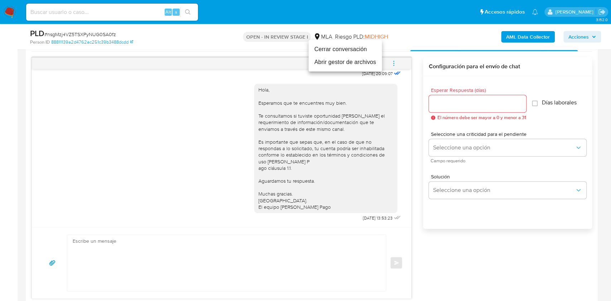
click at [350, 46] on li "Cerrar conversación" at bounding box center [344, 49] width 73 height 13
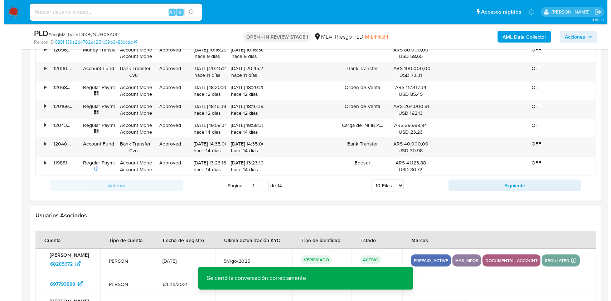
scroll to position [1305, 0]
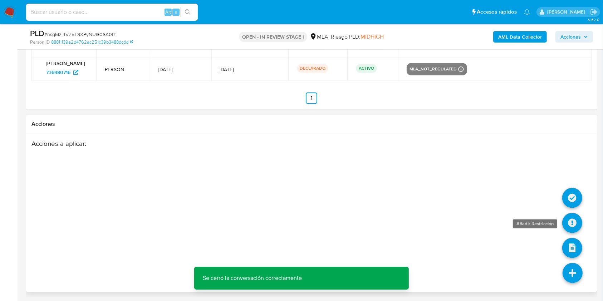
click at [571, 221] on icon at bounding box center [573, 223] width 20 height 20
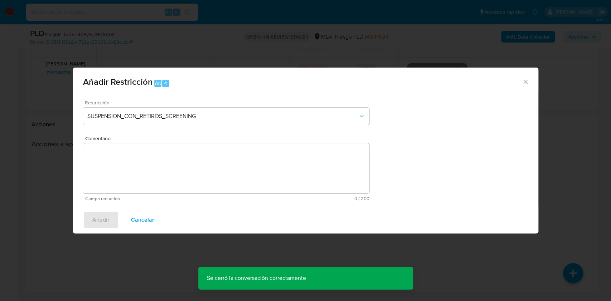
click at [281, 107] on div "Restricción SUSPENSION_CON_RETIROS_SCREENING" at bounding box center [226, 117] width 286 height 34
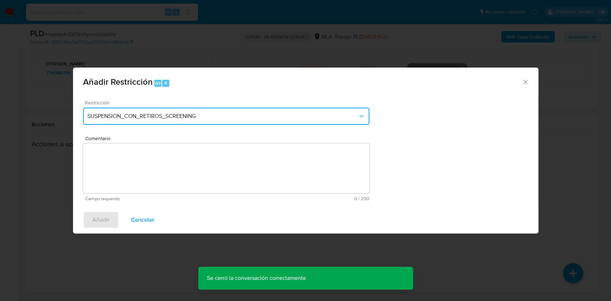
click at [288, 117] on span "SUSPENSION_CON_RETIROS_SCREENING" at bounding box center [222, 116] width 271 height 7
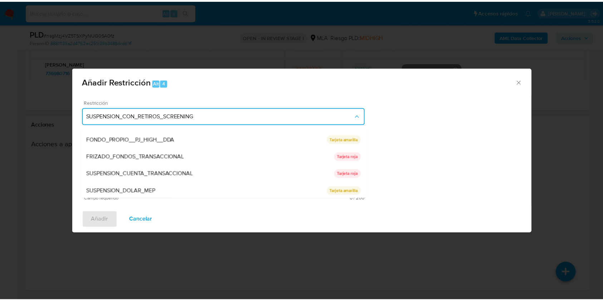
scroll to position [117, 0]
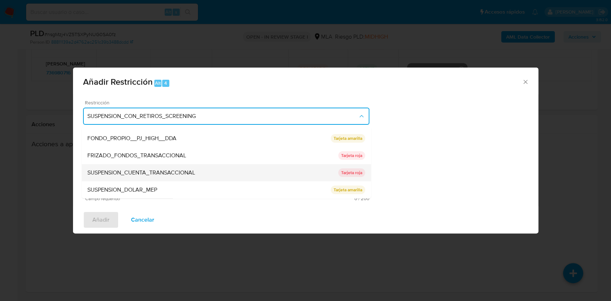
click at [261, 173] on div "SUSPENSION_CUENTA_TRANSACCIONAL" at bounding box center [212, 172] width 251 height 17
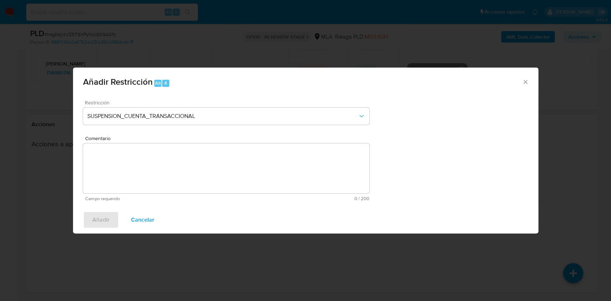
click at [231, 175] on textarea "Comentario" at bounding box center [226, 168] width 286 height 50
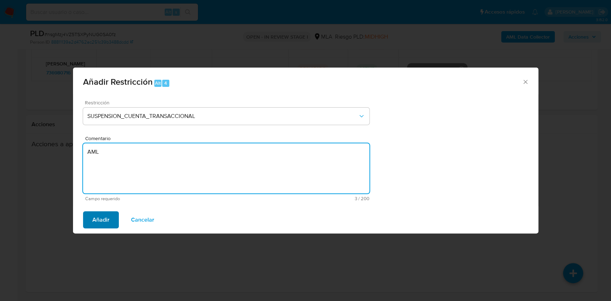
type textarea "AML"
click at [89, 219] on button "Añadir" at bounding box center [101, 219] width 36 height 17
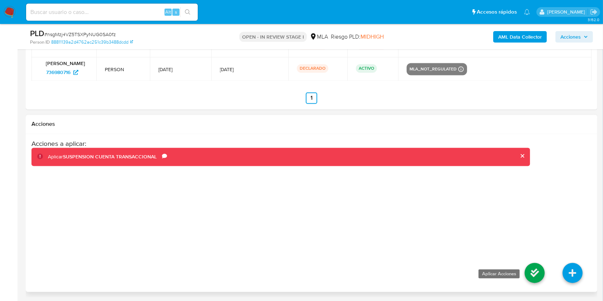
click at [529, 273] on icon at bounding box center [535, 273] width 20 height 20
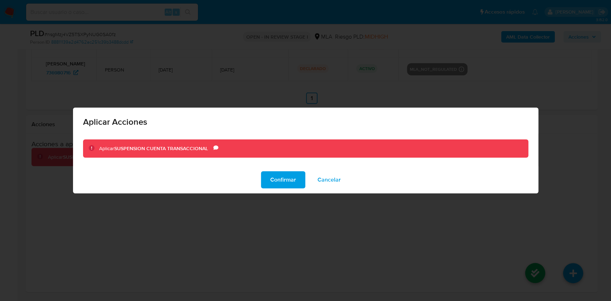
click at [280, 170] on div "Confirmar Cancelar" at bounding box center [305, 179] width 465 height 27
click at [284, 175] on span "Confirmar" at bounding box center [283, 180] width 26 height 16
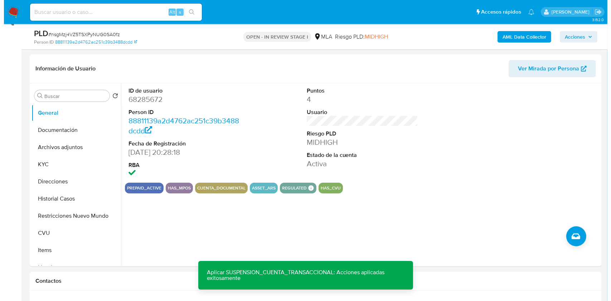
scroll to position [90, 0]
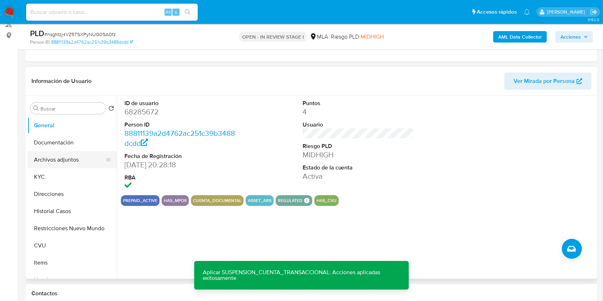
click at [82, 160] on button "Archivos adjuntos" at bounding box center [70, 159] width 84 height 17
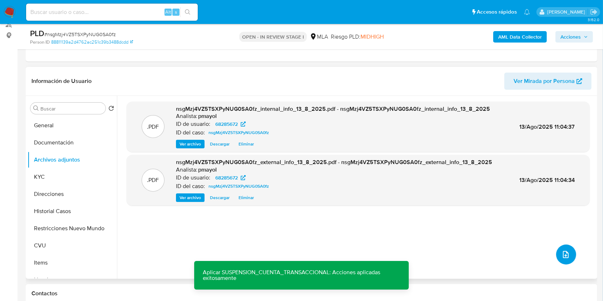
click at [564, 262] on button "upload-file" at bounding box center [566, 255] width 20 height 20
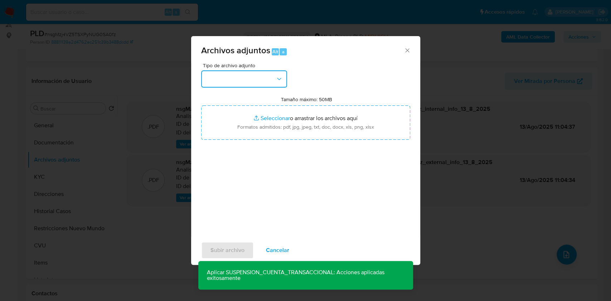
click at [265, 76] on button "button" at bounding box center [244, 78] width 86 height 17
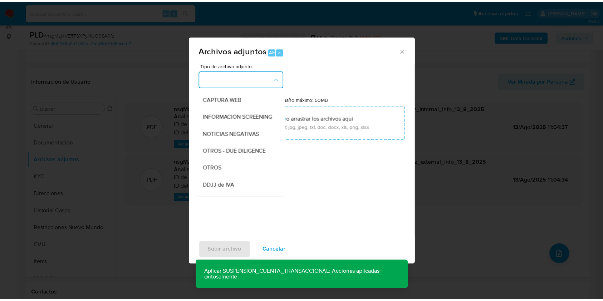
scroll to position [86, 0]
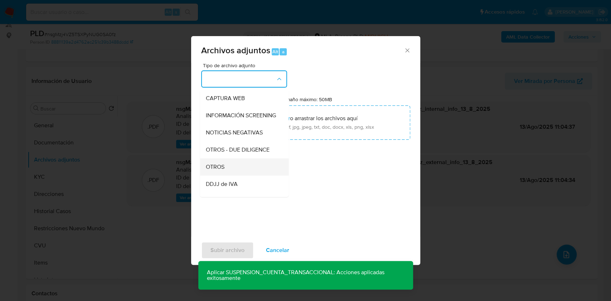
click at [246, 165] on div "OTROS" at bounding box center [241, 167] width 73 height 17
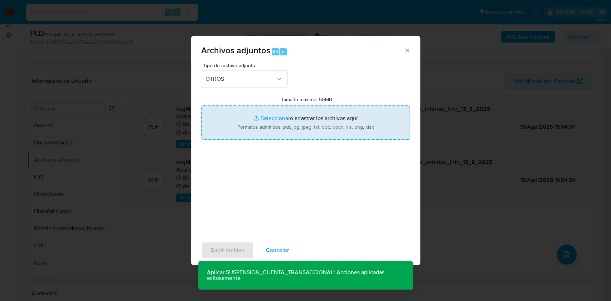
click at [284, 136] on input "Tamaño máximo: 50MB Seleccionar archivos" at bounding box center [305, 123] width 209 height 34
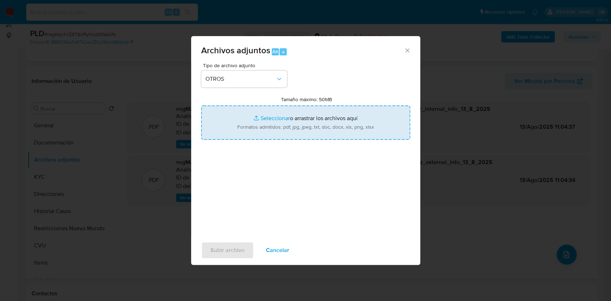
type input "C:\fakepath\Caselog nsgMzj4VZ5TSXPyNUG0SA0fz.docx"
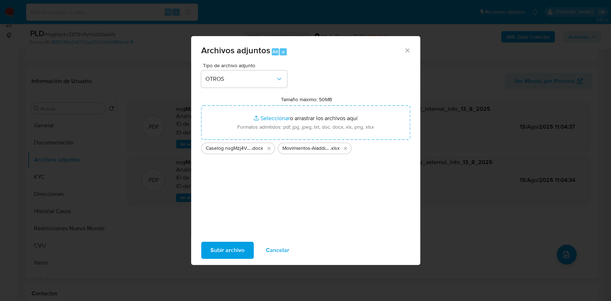
click at [234, 243] on span "Subir archivo" at bounding box center [227, 251] width 34 height 16
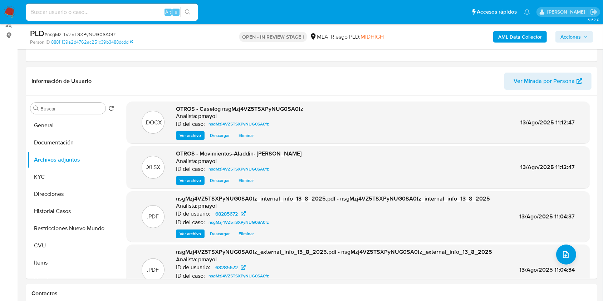
click at [572, 37] on span "Acciones" at bounding box center [571, 36] width 20 height 11
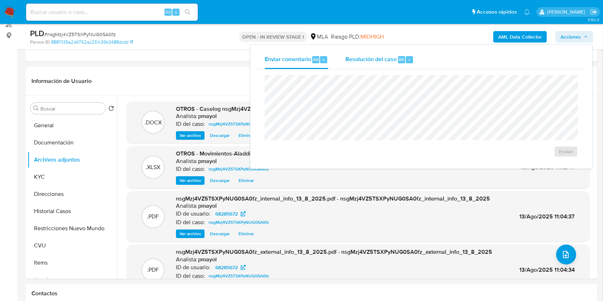
click at [384, 59] on span "Resolución del caso" at bounding box center [371, 59] width 51 height 8
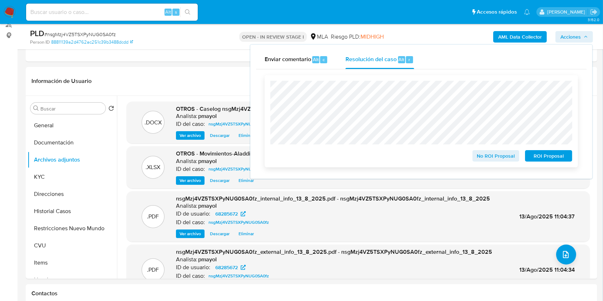
click at [545, 155] on span "ROI Proposal" at bounding box center [548, 156] width 37 height 10
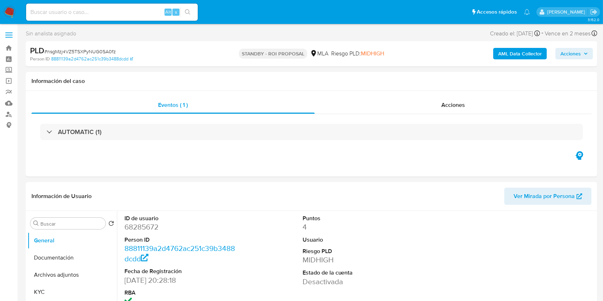
select select "10"
click at [136, 13] on input at bounding box center [112, 12] width 172 height 9
paste input "pCeodsJ8M6xthAuT2T44QCYr"
type input "pCeodsJ8M6xthAuT2T44QCYr"
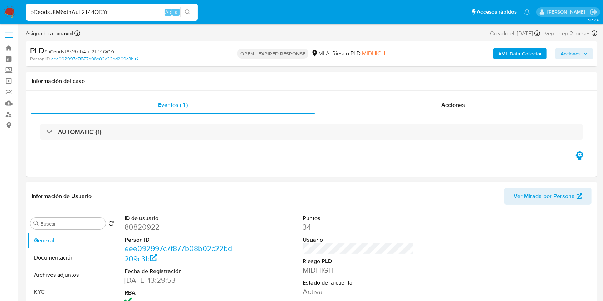
click at [143, 227] on dd "80820922" at bounding box center [181, 227] width 112 height 10
select select "10"
click at [143, 227] on dd "80820922" at bounding box center [181, 227] width 112 height 10
copy dd "80820922"
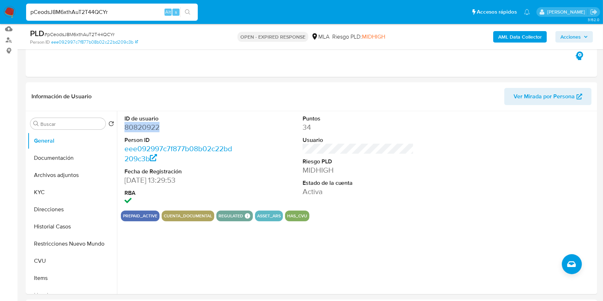
scroll to position [81, 0]
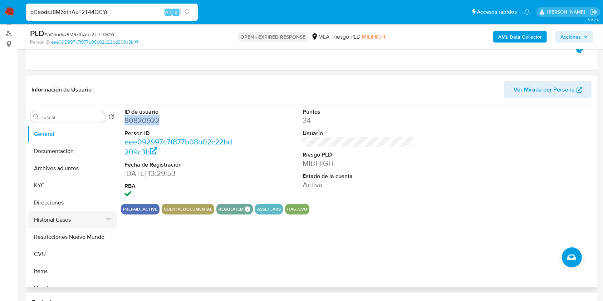
click at [64, 220] on button "Historial Casos" at bounding box center [70, 219] width 84 height 17
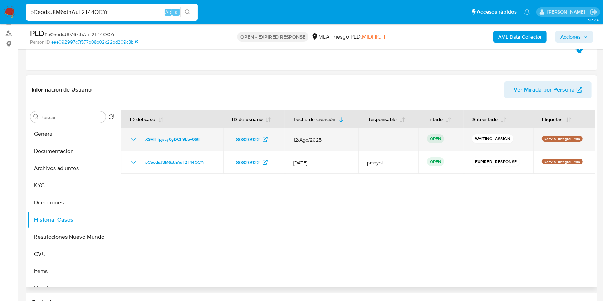
drag, startPoint x: 209, startPoint y: 139, endPoint x: 138, endPoint y: 137, distance: 71.2
click at [138, 137] on div "XSVlHlpjscy0gDCF9E5v06tl" at bounding box center [172, 139] width 85 height 9
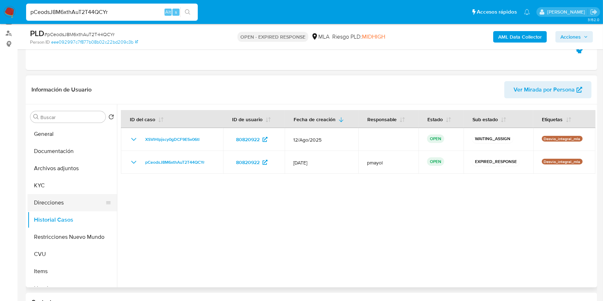
click at [54, 206] on button "Direcciones" at bounding box center [70, 202] width 84 height 17
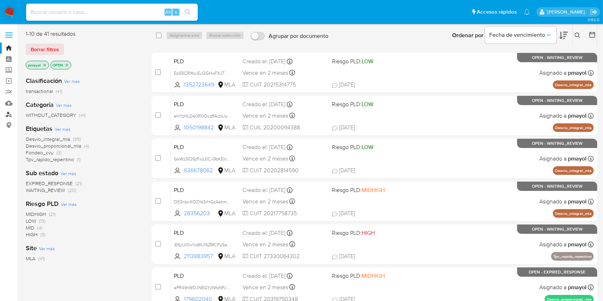
click at [10, 113] on link "Buscador de personas" at bounding box center [42, 114] width 85 height 11
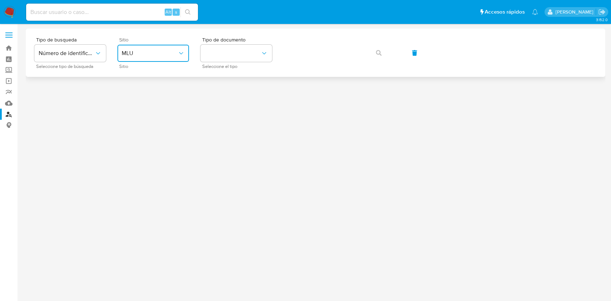
click at [159, 60] on button "MLU" at bounding box center [153, 53] width 72 height 17
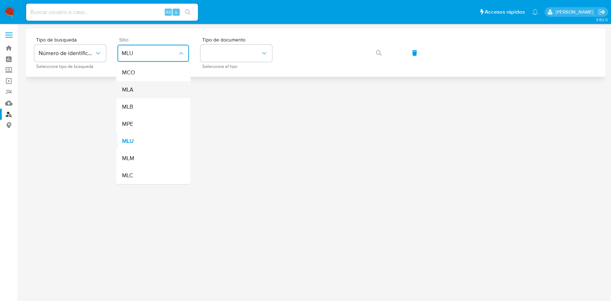
click at [149, 89] on div "MLA" at bounding box center [151, 89] width 59 height 17
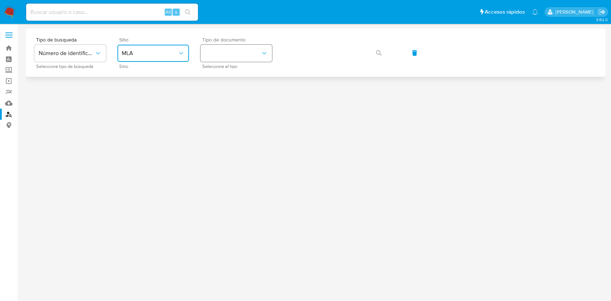
click at [228, 54] on button "identificationType" at bounding box center [236, 53] width 72 height 17
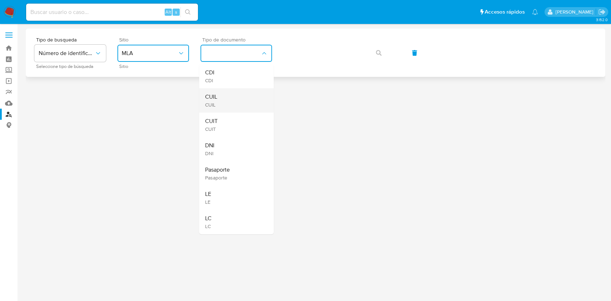
click at [229, 98] on div "CUIL CUIL" at bounding box center [234, 100] width 59 height 24
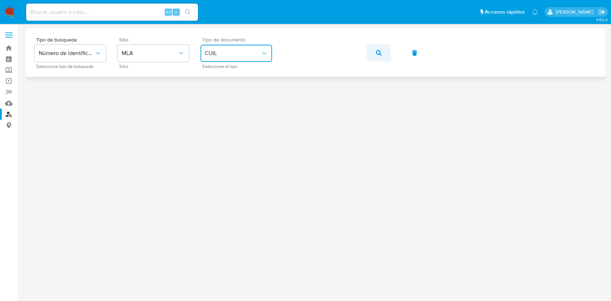
click at [377, 54] on icon "button" at bounding box center [379, 53] width 6 height 6
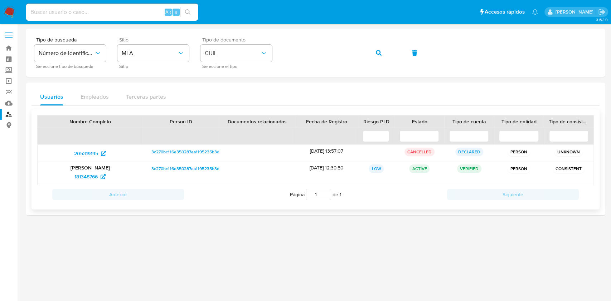
click at [177, 170] on span "3c270bc116e350287ea1195235b3d9ab" at bounding box center [188, 169] width 75 height 9
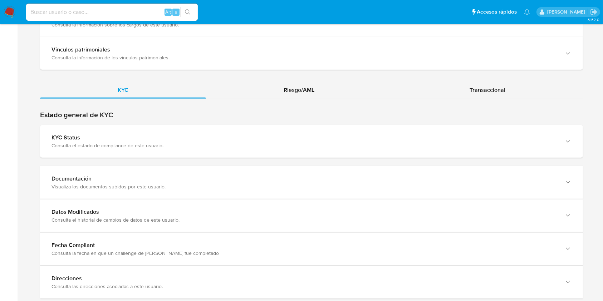
scroll to position [628, 0]
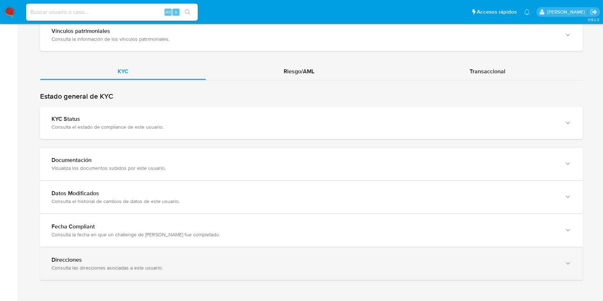
click at [558, 254] on div "Direcciones Consulta las direcciones asociadas a este usuario." at bounding box center [311, 264] width 543 height 33
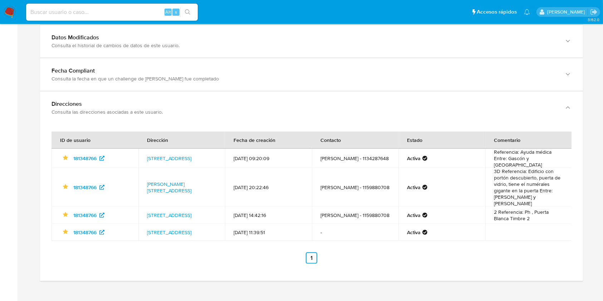
scroll to position [785, 0]
